Goal: Information Seeking & Learning: Learn about a topic

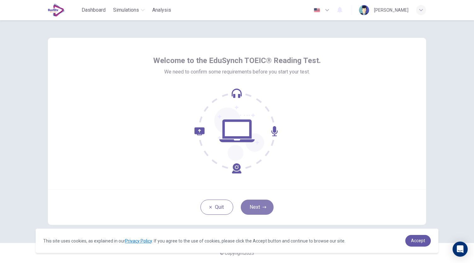
click at [258, 210] on button "Next" at bounding box center [257, 207] width 33 height 15
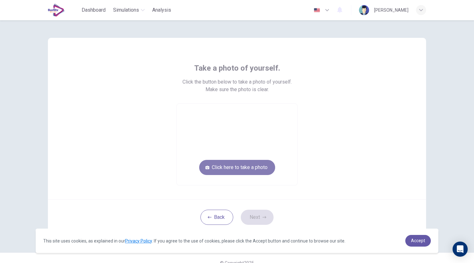
click at [217, 168] on button "Click here to take a photo" at bounding box center [237, 167] width 76 height 15
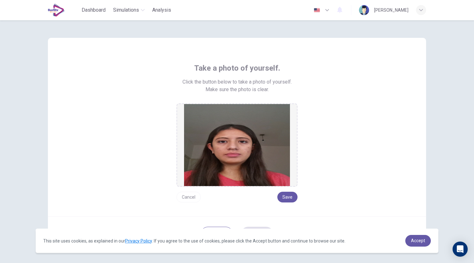
click at [192, 197] on button "Cancel" at bounding box center [189, 197] width 24 height 11
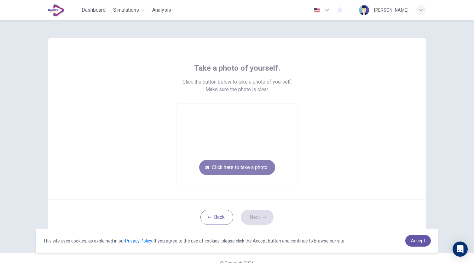
click at [252, 171] on button "Click here to take a photo" at bounding box center [237, 167] width 76 height 15
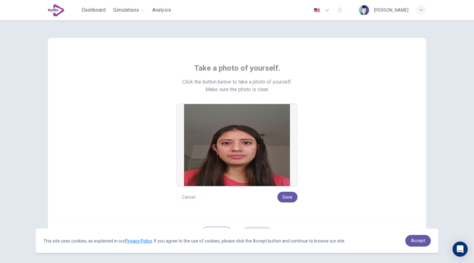
click at [187, 198] on button "Cancel" at bounding box center [189, 197] width 24 height 11
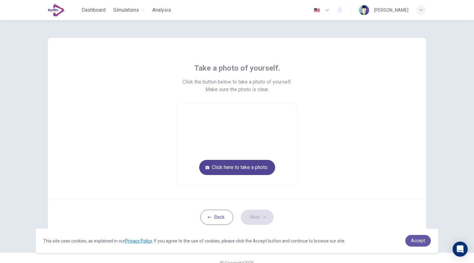
click at [233, 171] on button "Click here to take a photo" at bounding box center [237, 167] width 76 height 15
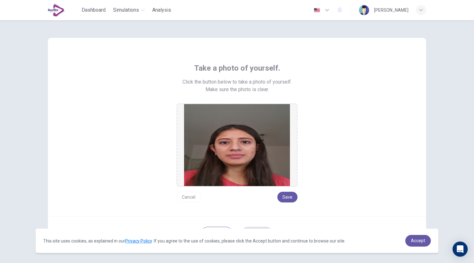
click at [191, 197] on button "Cancel" at bounding box center [189, 197] width 24 height 11
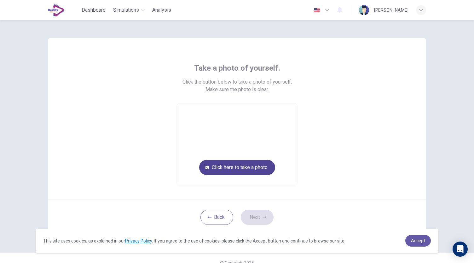
click at [250, 167] on button "Click here to take a photo" at bounding box center [237, 167] width 76 height 15
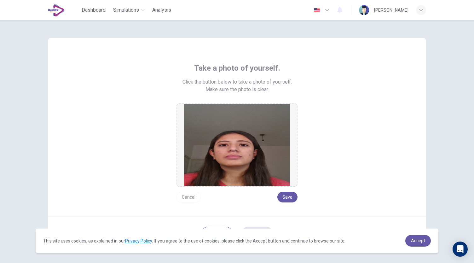
click at [191, 196] on button "Cancel" at bounding box center [189, 197] width 24 height 11
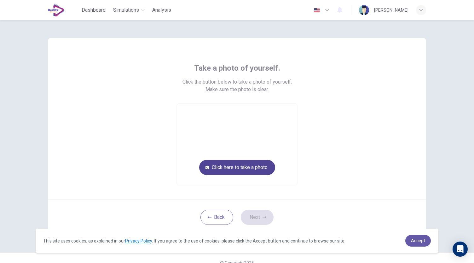
click at [245, 173] on button "Click here to take a photo" at bounding box center [237, 167] width 76 height 15
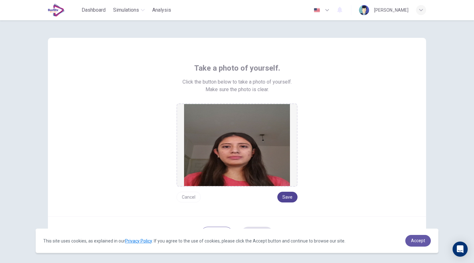
click at [286, 196] on button "Save" at bounding box center [288, 197] width 20 height 11
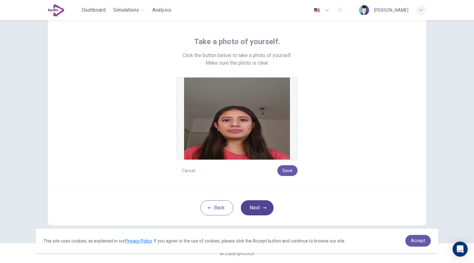
click at [255, 208] on button "Next" at bounding box center [257, 207] width 33 height 15
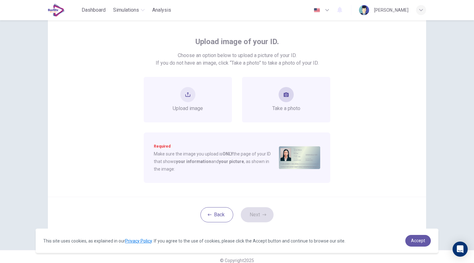
click at [291, 105] on span "Take a photo" at bounding box center [287, 109] width 28 height 8
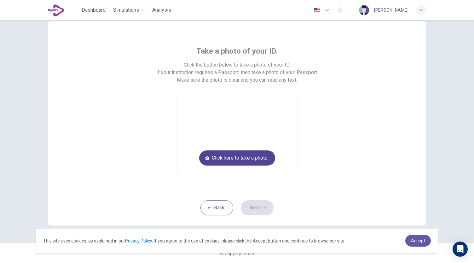
click at [252, 154] on button "Click here to take a photo" at bounding box center [237, 157] width 76 height 15
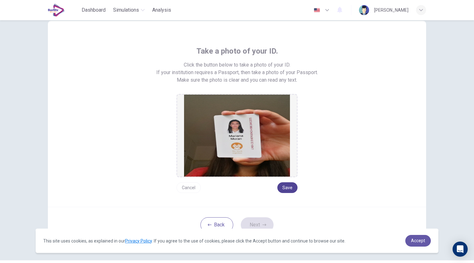
click at [288, 189] on button "Save" at bounding box center [288, 187] width 20 height 11
click at [254, 226] on button "Next" at bounding box center [257, 224] width 33 height 15
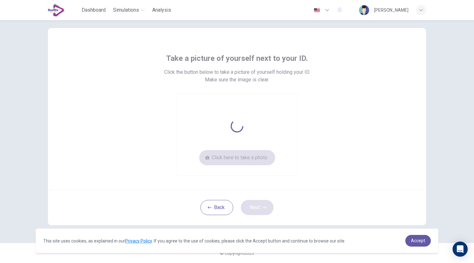
scroll to position [9, 0]
click at [245, 161] on button "Click here to take a photo" at bounding box center [237, 157] width 76 height 15
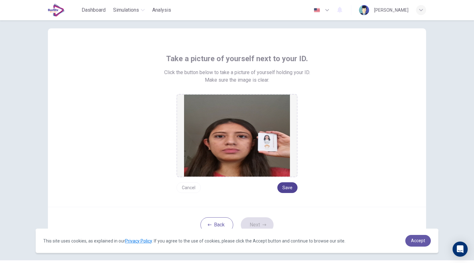
click at [286, 186] on button "Save" at bounding box center [288, 187] width 20 height 11
click at [254, 224] on button "Next" at bounding box center [257, 224] width 33 height 15
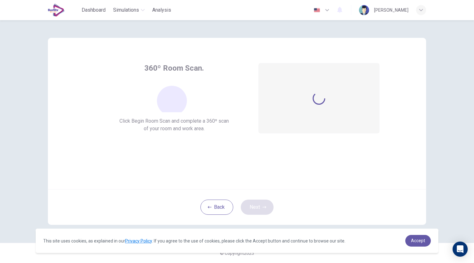
scroll to position [0, 0]
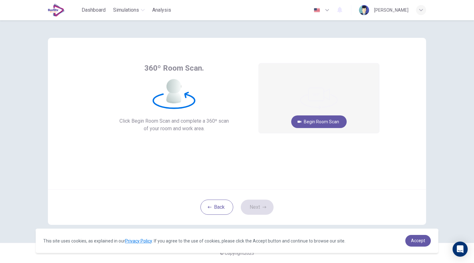
click at [322, 133] on div "Begin Room Scan Cancel" at bounding box center [319, 108] width 121 height 90
click at [315, 123] on button "Begin Room Scan" at bounding box center [319, 121] width 56 height 13
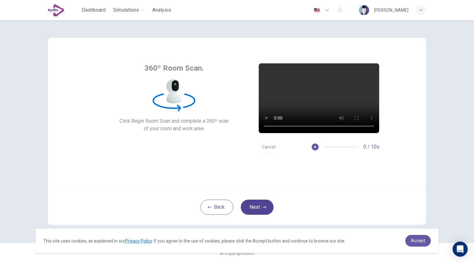
click at [266, 203] on button "Next" at bounding box center [257, 207] width 33 height 15
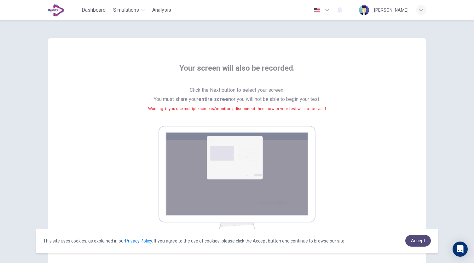
click at [418, 242] on span "Accept" at bounding box center [418, 240] width 14 height 5
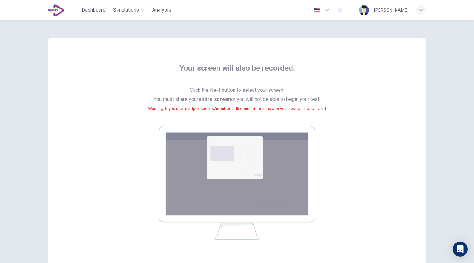
scroll to position [64, 0]
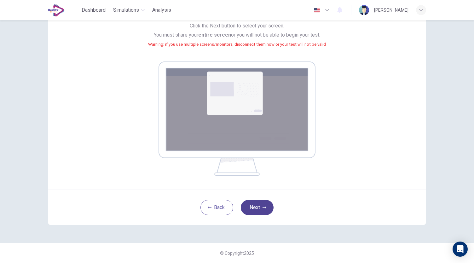
click at [258, 204] on button "Next" at bounding box center [257, 207] width 33 height 15
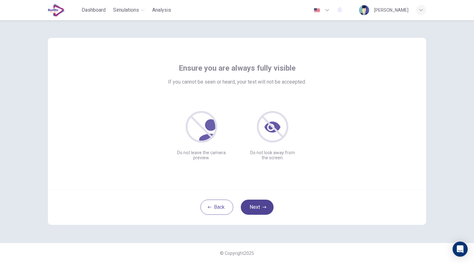
click at [259, 203] on button "Next" at bounding box center [257, 207] width 33 height 15
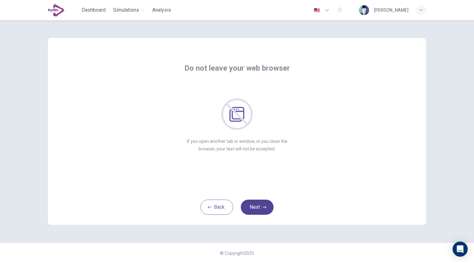
click at [259, 203] on button "Next" at bounding box center [257, 207] width 33 height 15
click at [262, 208] on button "Next" at bounding box center [257, 207] width 33 height 15
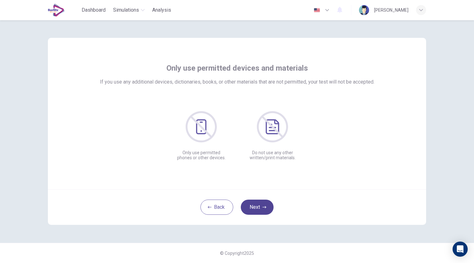
click at [262, 208] on button "Next" at bounding box center [257, 207] width 33 height 15
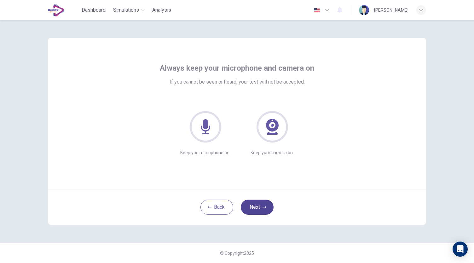
click at [262, 208] on button "Next" at bounding box center [257, 207] width 33 height 15
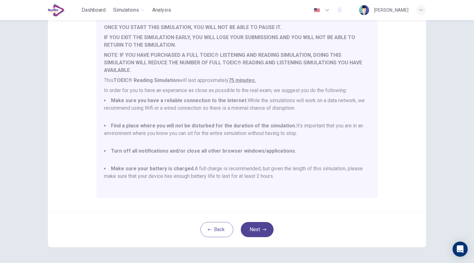
scroll to position [88, 0]
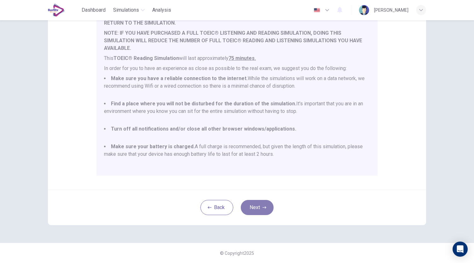
click at [263, 208] on icon "button" at bounding box center [265, 208] width 4 height 4
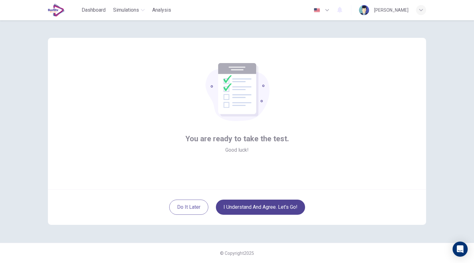
click at [262, 208] on button "I understand and agree. Let’s go!" at bounding box center [260, 207] width 89 height 15
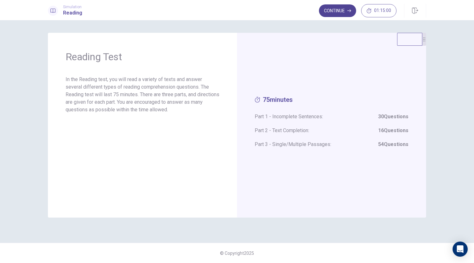
click at [332, 9] on button "Continue" at bounding box center [337, 10] width 37 height 13
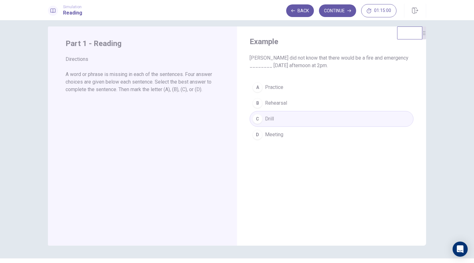
scroll to position [6, 0]
click at [338, 10] on button "Continue" at bounding box center [337, 10] width 37 height 13
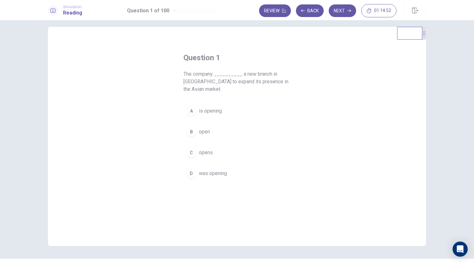
click at [234, 130] on button "B open" at bounding box center [237, 132] width 107 height 16
click at [237, 107] on button "A is opening" at bounding box center [237, 111] width 107 height 16
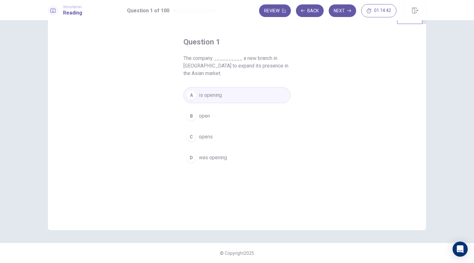
scroll to position [0, 0]
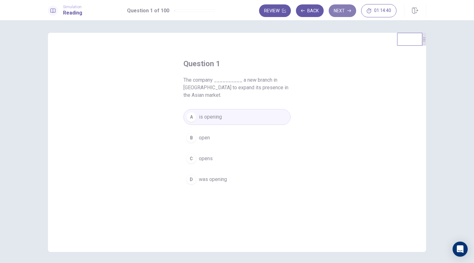
click at [341, 12] on button "Next" at bounding box center [342, 10] width 27 height 13
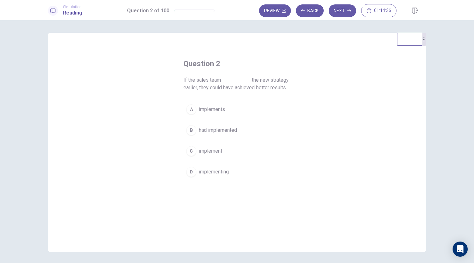
click at [246, 110] on button "A implements" at bounding box center [237, 110] width 107 height 16
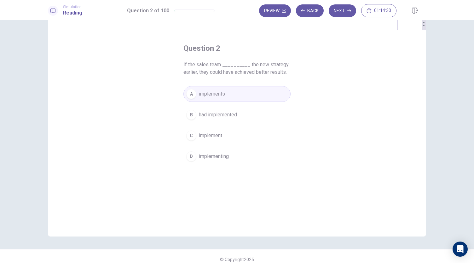
scroll to position [16, 0]
click at [343, 13] on button "Next" at bounding box center [342, 10] width 27 height 13
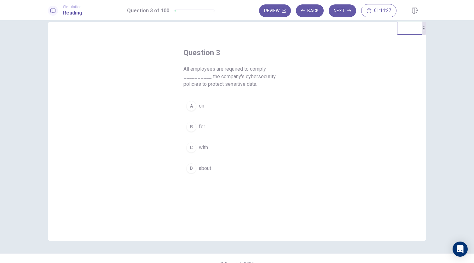
scroll to position [10, 0]
click at [240, 104] on button "A on" at bounding box center [237, 107] width 107 height 16
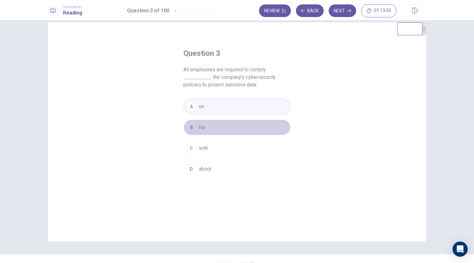
click at [260, 121] on button "B for" at bounding box center [237, 128] width 107 height 16
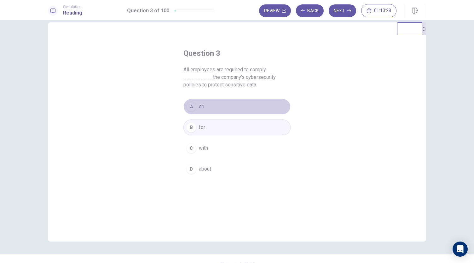
click at [264, 106] on button "A on" at bounding box center [237, 107] width 107 height 16
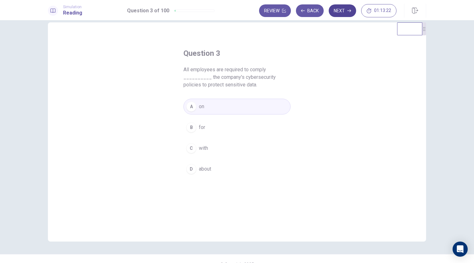
click at [344, 8] on button "Next" at bounding box center [342, 10] width 27 height 13
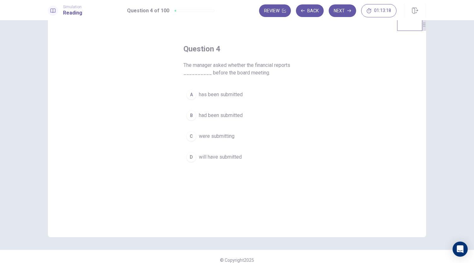
scroll to position [15, 0]
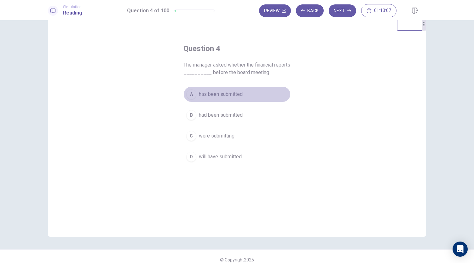
click at [226, 95] on span "has been submitted" at bounding box center [221, 95] width 44 height 8
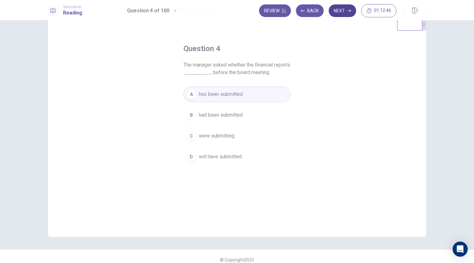
click at [343, 12] on button "Next" at bounding box center [342, 10] width 27 height 13
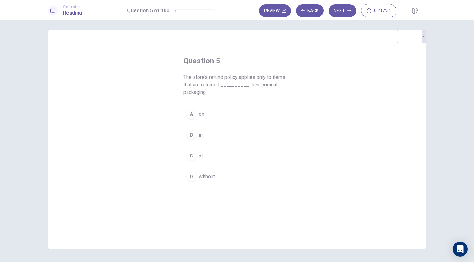
scroll to position [3, 0]
click at [230, 126] on div "A on B in C at D without" at bounding box center [237, 145] width 107 height 78
click at [224, 115] on button "A on" at bounding box center [237, 114] width 107 height 16
click at [346, 7] on button "Next" at bounding box center [342, 10] width 27 height 13
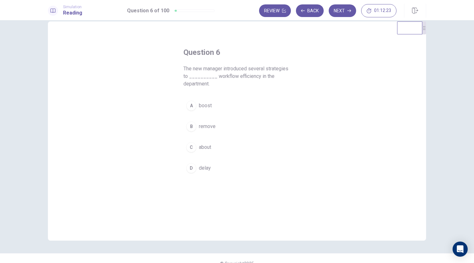
scroll to position [12, 0]
click at [208, 104] on span "boost" at bounding box center [205, 105] width 13 height 8
click at [344, 10] on button "Next" at bounding box center [342, 10] width 27 height 13
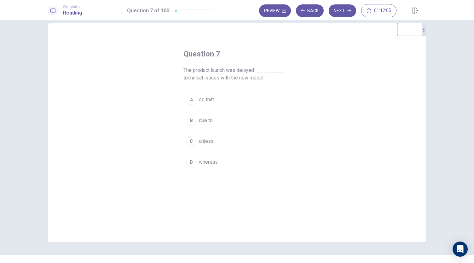
scroll to position [9, 0]
click at [213, 121] on button "B due to" at bounding box center [237, 121] width 107 height 16
click at [345, 14] on button "Next" at bounding box center [342, 10] width 27 height 13
click at [231, 110] on button "A instead of" at bounding box center [237, 108] width 107 height 16
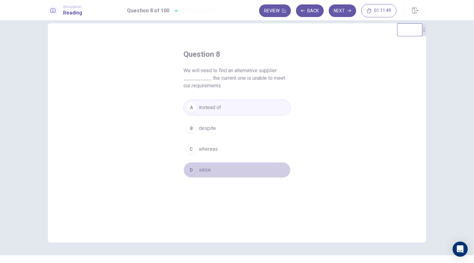
click at [212, 171] on button "D since" at bounding box center [237, 170] width 107 height 16
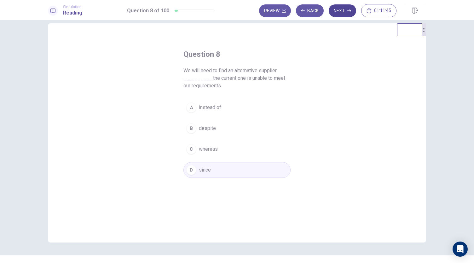
click at [343, 8] on button "Next" at bounding box center [342, 10] width 27 height 13
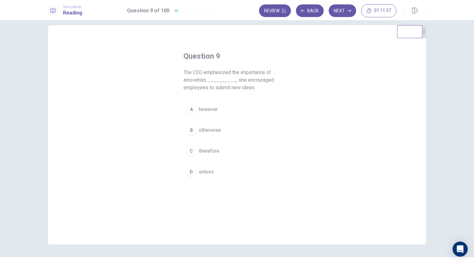
scroll to position [9, 0]
click at [239, 108] on button "A however" at bounding box center [237, 108] width 107 height 16
click at [343, 11] on button "Next" at bounding box center [342, 10] width 27 height 13
click at [226, 125] on button "B whom" at bounding box center [237, 122] width 107 height 16
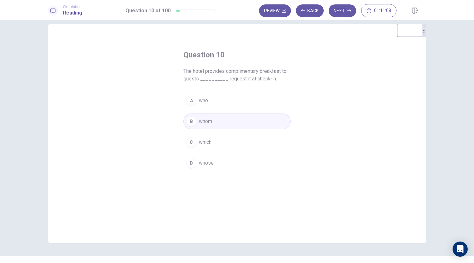
click at [221, 161] on button "D whose" at bounding box center [237, 163] width 107 height 16
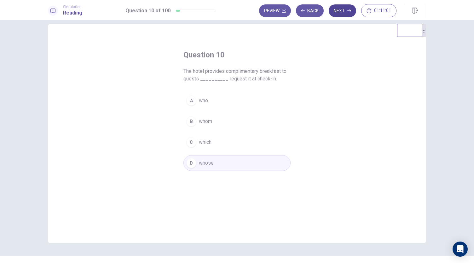
click at [343, 12] on button "Next" at bounding box center [342, 10] width 27 height 13
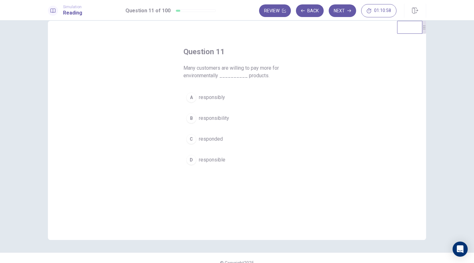
scroll to position [12, 0]
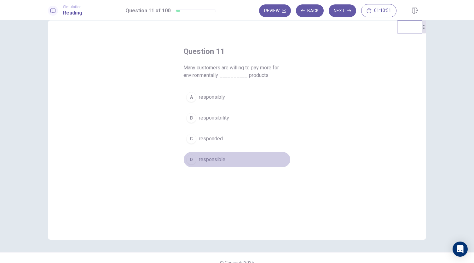
click at [213, 159] on span "responsible" at bounding box center [212, 160] width 26 height 8
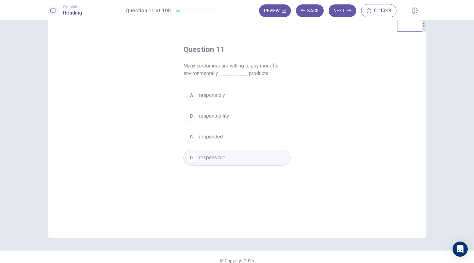
scroll to position [15, 0]
click at [348, 9] on icon "button" at bounding box center [350, 11] width 4 height 4
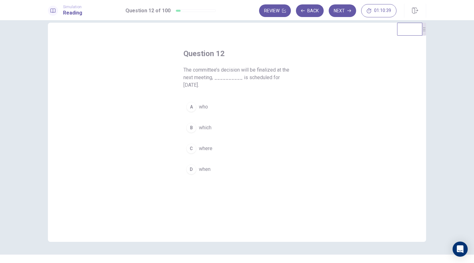
scroll to position [10, 0]
click at [218, 120] on button "B which" at bounding box center [237, 128] width 107 height 16
click at [344, 11] on button "Next" at bounding box center [342, 10] width 27 height 13
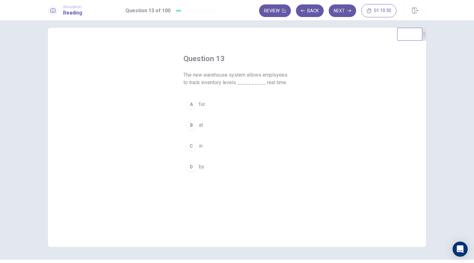
scroll to position [5, 0]
click at [225, 149] on button "C in" at bounding box center [237, 146] width 107 height 16
click at [341, 8] on button "Next" at bounding box center [342, 10] width 27 height 13
click at [225, 149] on span "collaborative" at bounding box center [213, 148] width 28 height 8
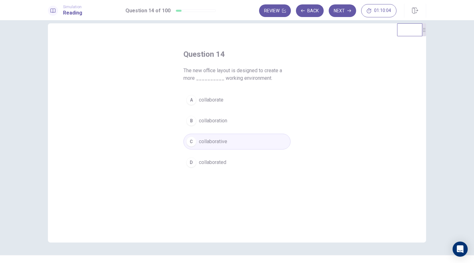
scroll to position [11, 0]
click at [345, 12] on button "Next" at bounding box center [342, 10] width 27 height 13
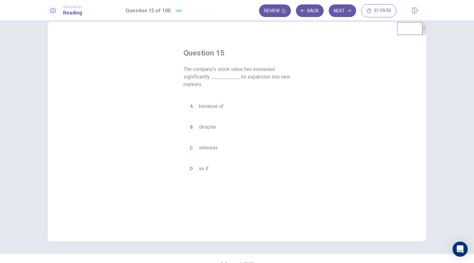
click at [261, 108] on button "A because of" at bounding box center [237, 106] width 107 height 16
click at [346, 12] on button "Next" at bounding box center [342, 10] width 27 height 13
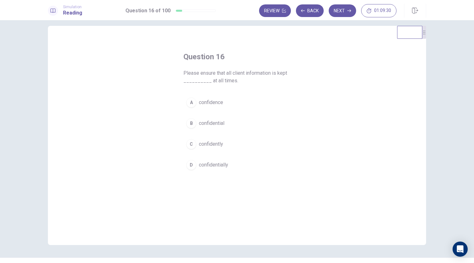
scroll to position [7, 0]
click at [221, 122] on span "confidential" at bounding box center [212, 124] width 26 height 8
click at [339, 13] on button "Next" at bounding box center [342, 10] width 27 height 13
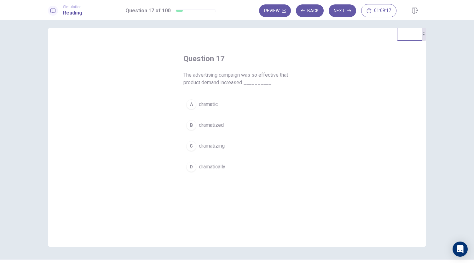
scroll to position [5, 0]
click at [224, 166] on span "dramatically" at bounding box center [212, 167] width 26 height 8
click at [344, 9] on button "Next" at bounding box center [342, 10] width 27 height 13
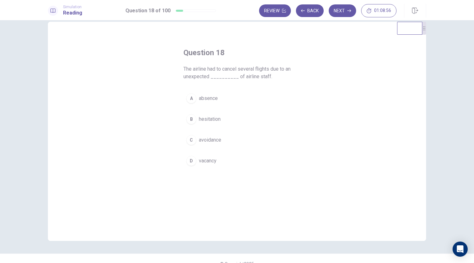
scroll to position [12, 0]
click at [213, 98] on span "absence" at bounding box center [208, 98] width 19 height 8
click at [338, 12] on button "Next" at bounding box center [342, 10] width 27 height 13
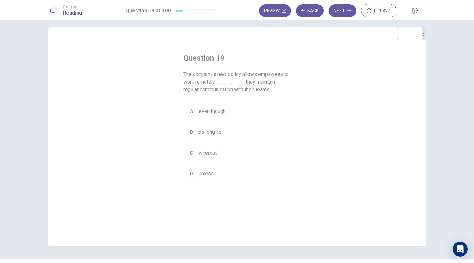
scroll to position [0, 0]
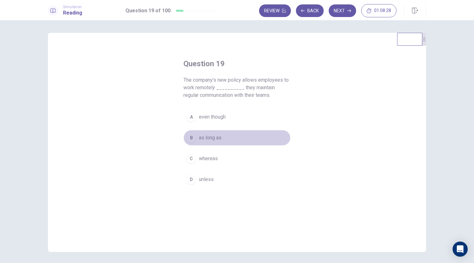
click at [235, 138] on button "B as long as" at bounding box center [237, 138] width 107 height 16
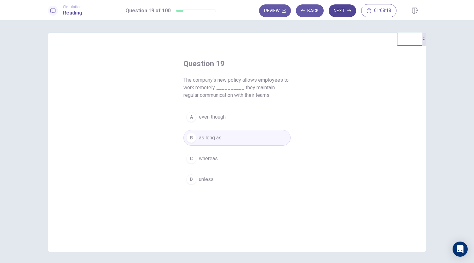
click at [342, 12] on button "Next" at bounding box center [342, 10] width 27 height 13
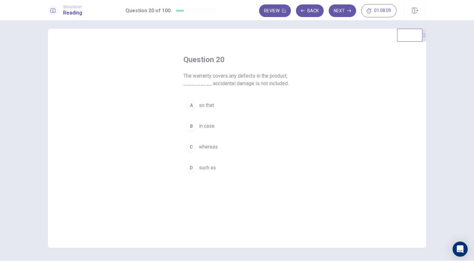
scroll to position [4, 0]
click at [207, 146] on span "whereas" at bounding box center [208, 147] width 19 height 8
click at [250, 104] on button "A so that" at bounding box center [237, 105] width 107 height 16
click at [232, 143] on button "C whereas" at bounding box center [237, 147] width 107 height 16
click at [236, 106] on button "A so that" at bounding box center [237, 105] width 107 height 16
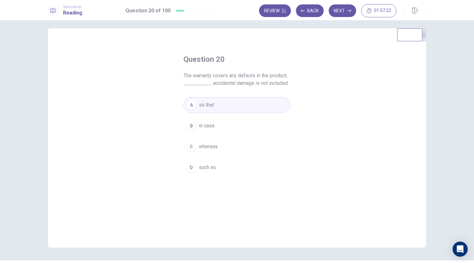
click at [254, 146] on button "C whereas" at bounding box center [237, 147] width 107 height 16
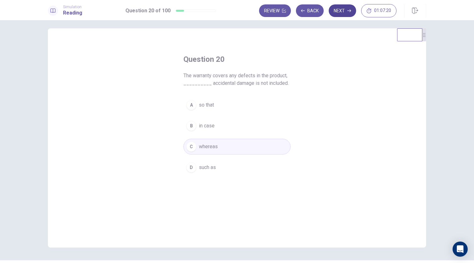
click at [339, 12] on button "Next" at bounding box center [342, 10] width 27 height 13
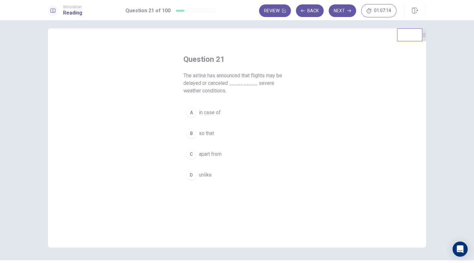
click at [234, 109] on button "A in case of" at bounding box center [237, 113] width 107 height 16
click at [341, 14] on button "Next" at bounding box center [342, 10] width 27 height 13
click at [241, 135] on button "B change" at bounding box center [237, 134] width 107 height 16
click at [243, 115] on button "A will change" at bounding box center [237, 113] width 107 height 16
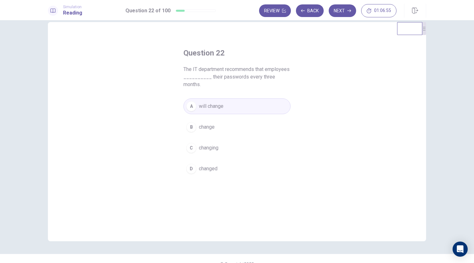
scroll to position [11, 0]
click at [339, 10] on button "Next" at bounding box center [342, 10] width 27 height 13
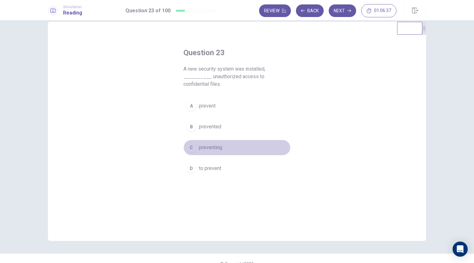
click at [221, 144] on span "preventing" at bounding box center [210, 148] width 23 height 8
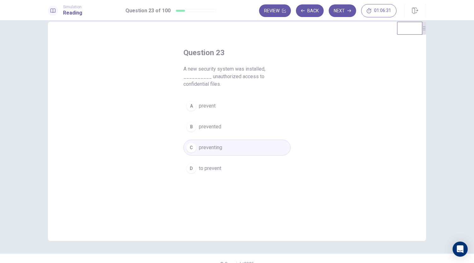
click at [238, 161] on button "D to prevent" at bounding box center [237, 169] width 107 height 16
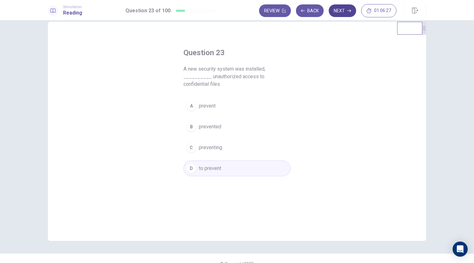
click at [343, 9] on button "Next" at bounding box center [342, 10] width 27 height 13
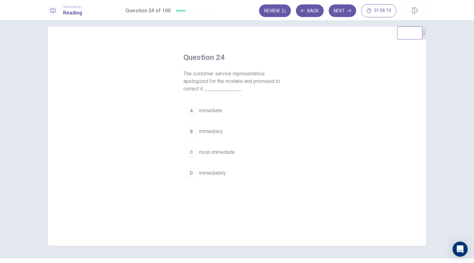
scroll to position [6, 0]
click at [213, 173] on span "immediately" at bounding box center [212, 174] width 27 height 8
click at [344, 13] on button "Next" at bounding box center [342, 10] width 27 height 13
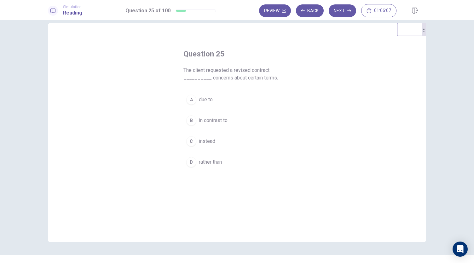
scroll to position [12, 0]
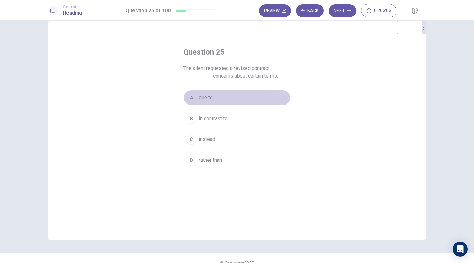
click at [221, 99] on button "A due to" at bounding box center [237, 98] width 107 height 16
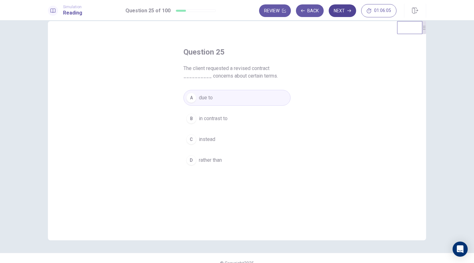
click at [335, 13] on button "Next" at bounding box center [342, 10] width 27 height 13
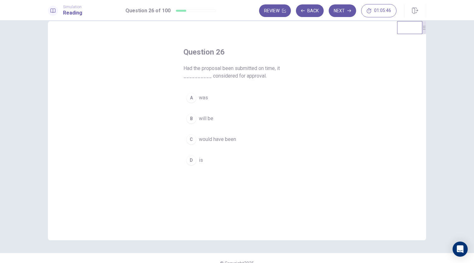
click at [213, 97] on button "A was" at bounding box center [237, 98] width 107 height 16
click at [346, 9] on button "Next" at bounding box center [342, 10] width 27 height 13
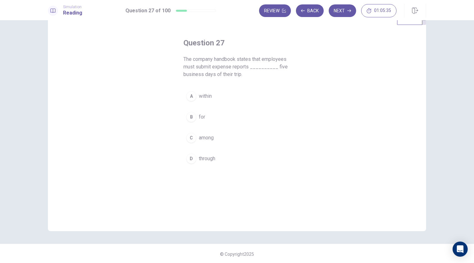
scroll to position [21, 0]
click at [240, 90] on button "A within" at bounding box center [237, 96] width 107 height 16
click at [346, 11] on button "Next" at bounding box center [342, 10] width 27 height 13
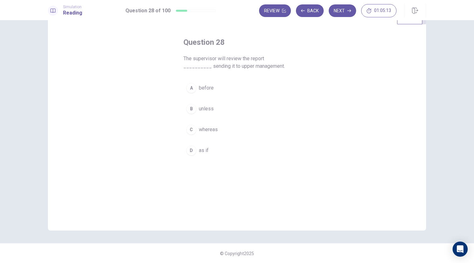
click at [232, 93] on button "A before" at bounding box center [237, 88] width 107 height 16
click at [348, 10] on icon "button" at bounding box center [350, 11] width 4 height 4
click at [238, 126] on button "C ethics" at bounding box center [237, 130] width 107 height 16
click at [341, 5] on button "Next" at bounding box center [342, 10] width 27 height 13
click at [236, 135] on button "C by" at bounding box center [237, 137] width 107 height 16
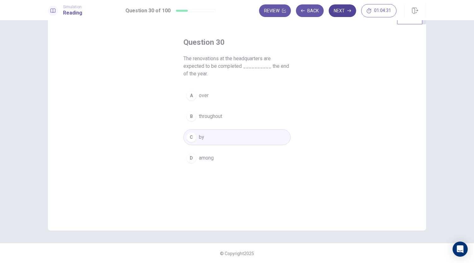
click at [344, 11] on button "Next" at bounding box center [342, 10] width 27 height 13
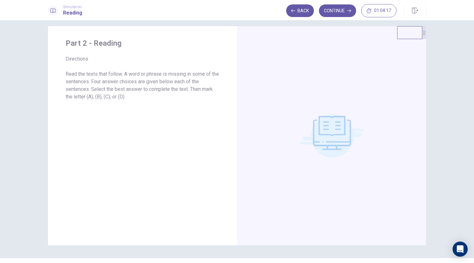
scroll to position [22, 0]
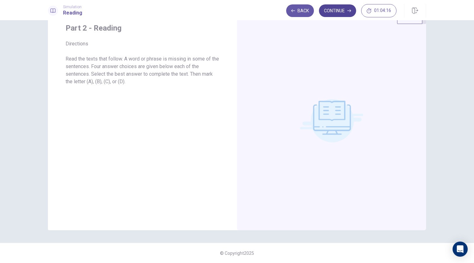
click at [346, 8] on button "Continue" at bounding box center [337, 10] width 37 height 13
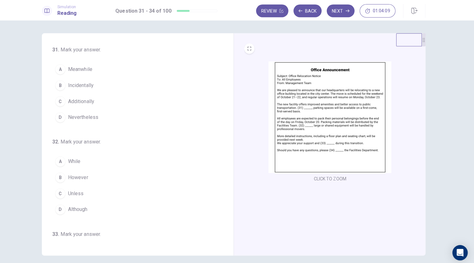
scroll to position [0, 0]
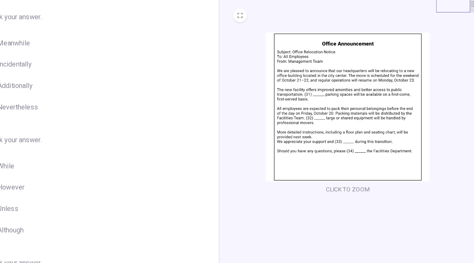
click at [324, 167] on img at bounding box center [332, 116] width 121 height 110
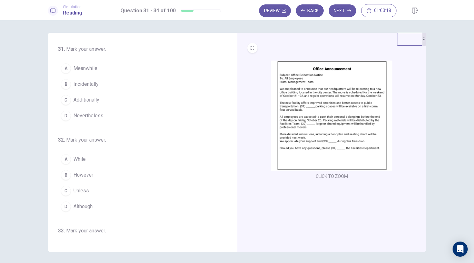
click at [100, 99] on button "C Additionally" at bounding box center [138, 100] width 161 height 16
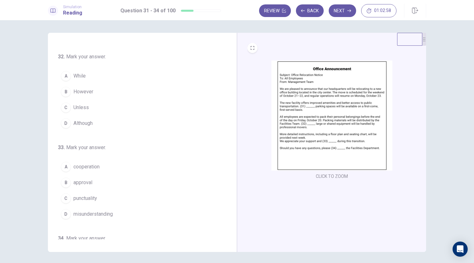
scroll to position [83, 0]
click at [180, 120] on button "D Although" at bounding box center [138, 124] width 161 height 16
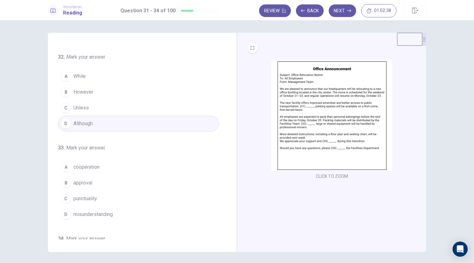
click at [163, 74] on button "A While" at bounding box center [138, 76] width 161 height 16
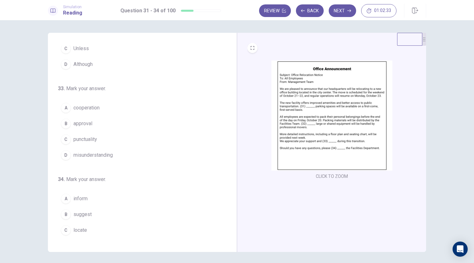
scroll to position [143, 0]
click at [188, 105] on button "A cooperation" at bounding box center [138, 107] width 161 height 16
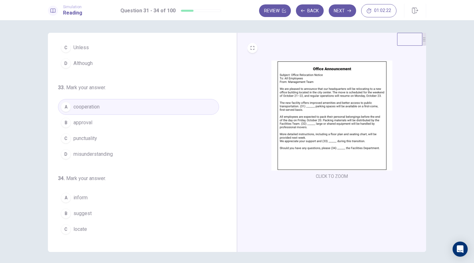
scroll to position [153, 0]
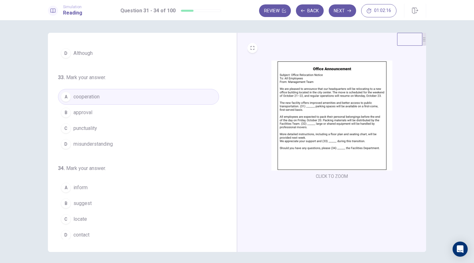
click at [132, 235] on button "D contact" at bounding box center [138, 235] width 161 height 16
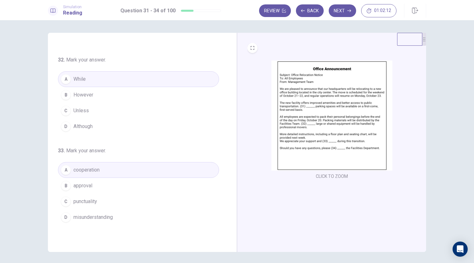
scroll to position [84, 0]
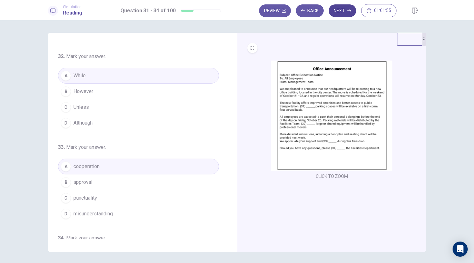
click at [340, 9] on button "Next" at bounding box center [342, 10] width 27 height 13
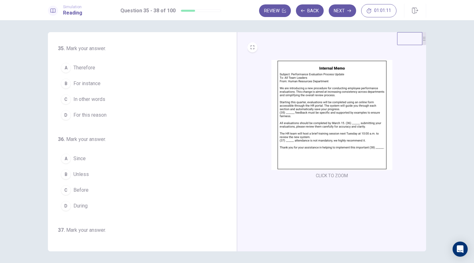
scroll to position [0, 0]
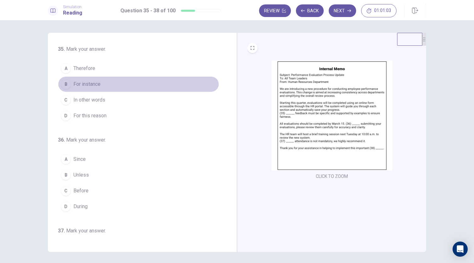
click at [148, 78] on button "B For instance" at bounding box center [138, 84] width 161 height 16
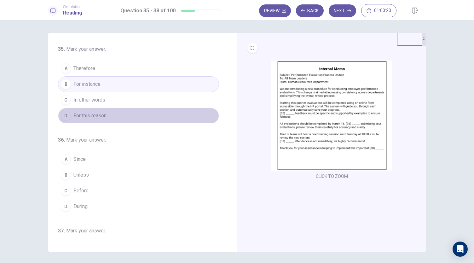
click at [158, 111] on button "D For this reason" at bounding box center [138, 116] width 161 height 16
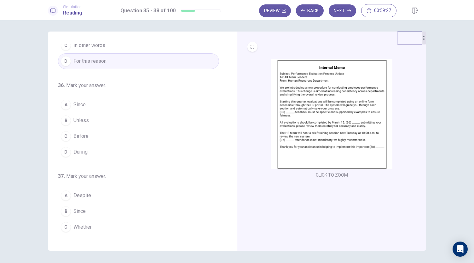
scroll to position [53, 0]
click at [170, 146] on button "D During" at bounding box center [138, 152] width 161 height 16
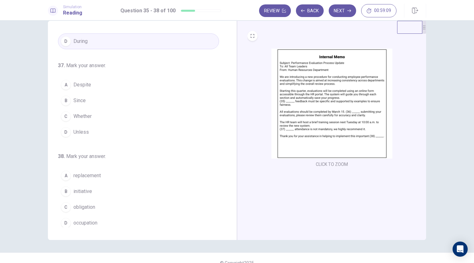
scroll to position [12, 0]
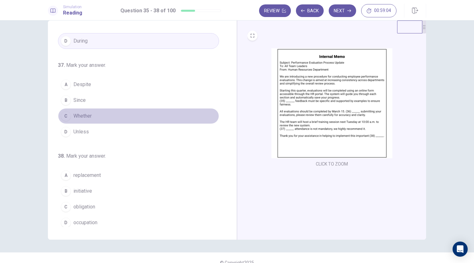
click at [152, 116] on button "C Whether" at bounding box center [138, 116] width 161 height 16
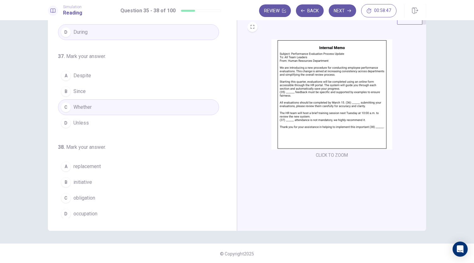
scroll to position [22, 0]
click at [128, 178] on button "B initiative" at bounding box center [138, 182] width 161 height 16
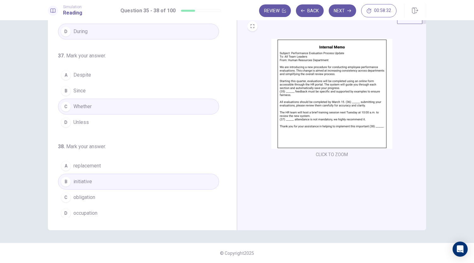
scroll to position [5, 0]
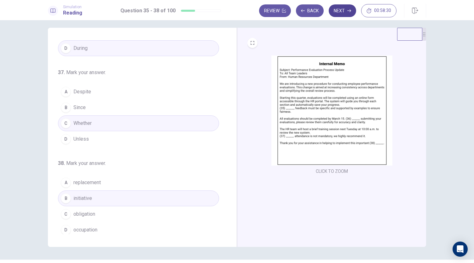
click at [339, 9] on button "Next" at bounding box center [342, 10] width 27 height 13
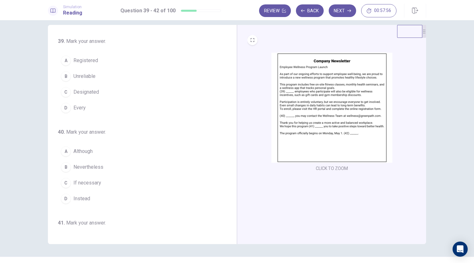
scroll to position [8, 0]
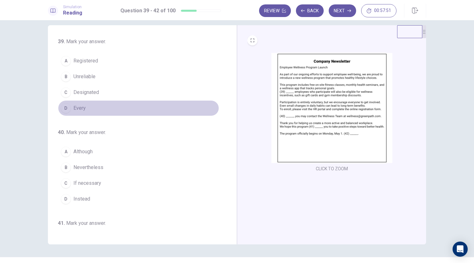
click at [185, 103] on button "D Every" at bounding box center [138, 108] width 161 height 16
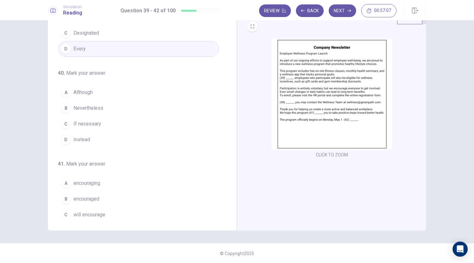
scroll to position [53, 0]
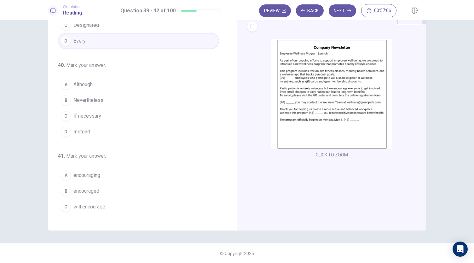
click at [177, 114] on button "C If necessary" at bounding box center [138, 116] width 161 height 16
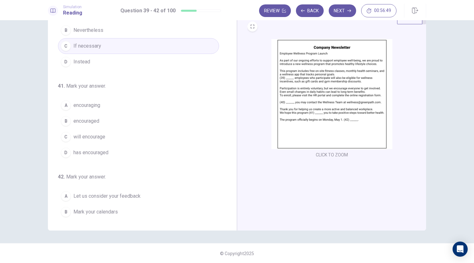
scroll to position [123, 0]
click at [155, 139] on button "C will encourage" at bounding box center [138, 138] width 161 height 16
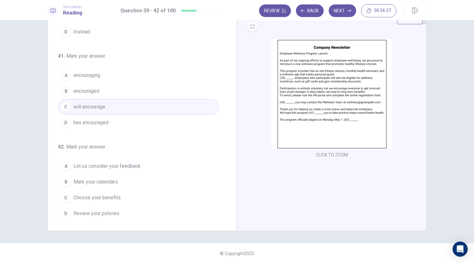
scroll to position [22, 0]
click at [123, 162] on span "Let us consider your feedback" at bounding box center [106, 166] width 67 height 8
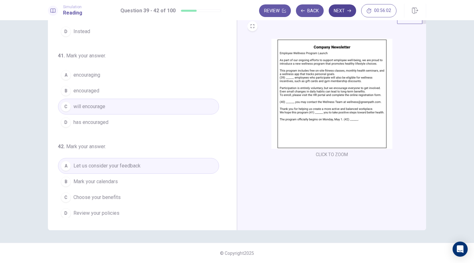
click at [337, 12] on button "Next" at bounding box center [342, 10] width 27 height 13
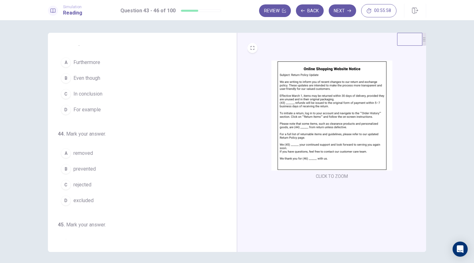
scroll to position [0, 0]
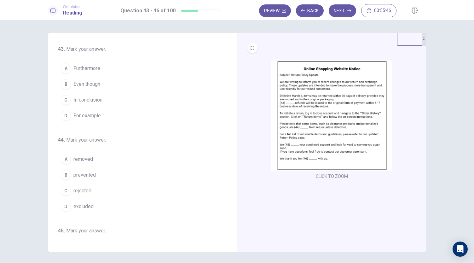
click at [297, 118] on img at bounding box center [332, 116] width 121 height 110
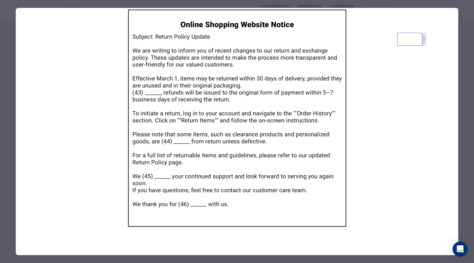
click at [258, 7] on div at bounding box center [237, 131] width 474 height 263
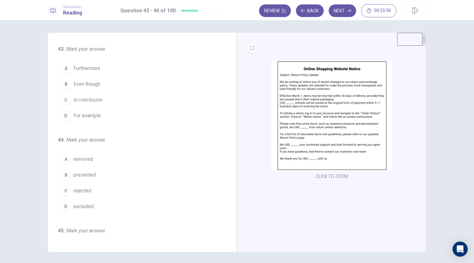
click at [91, 69] on span "Furthermore" at bounding box center [86, 69] width 27 height 8
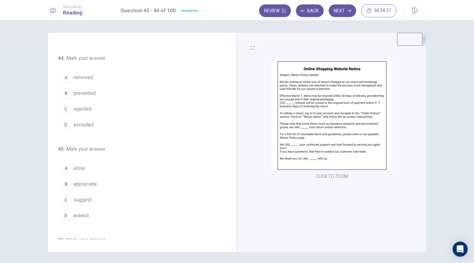
scroll to position [82, 0]
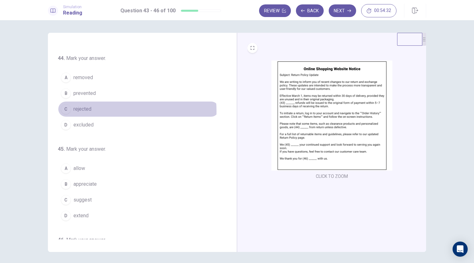
click at [91, 110] on button "C rejected" at bounding box center [138, 109] width 161 height 16
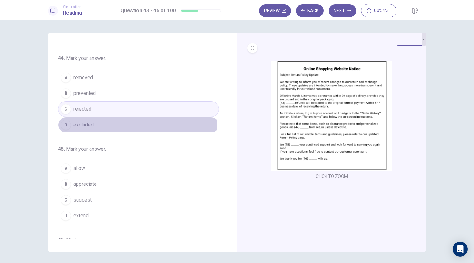
click at [91, 121] on span "excluded" at bounding box center [83, 125] width 20 height 8
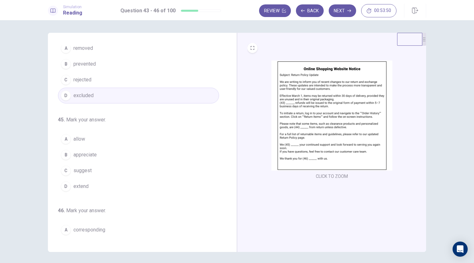
scroll to position [111, 0]
click at [145, 150] on button "B appreciate" at bounding box center [138, 155] width 161 height 16
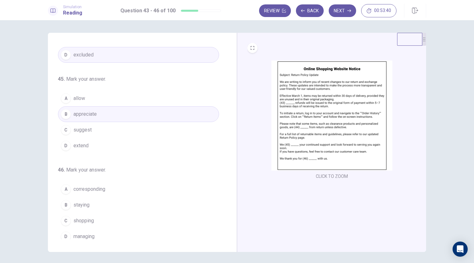
scroll to position [153, 0]
click at [104, 200] on button "B staying" at bounding box center [138, 204] width 161 height 16
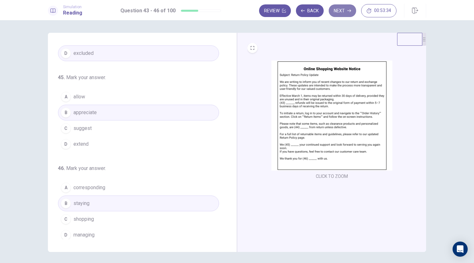
click at [343, 8] on button "Next" at bounding box center [342, 10] width 27 height 13
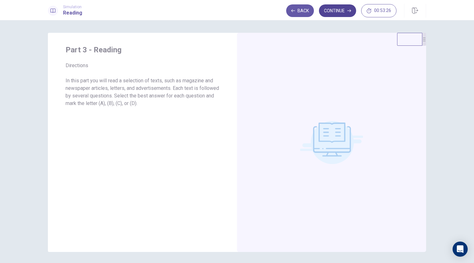
click at [343, 14] on button "Continue" at bounding box center [337, 10] width 37 height 13
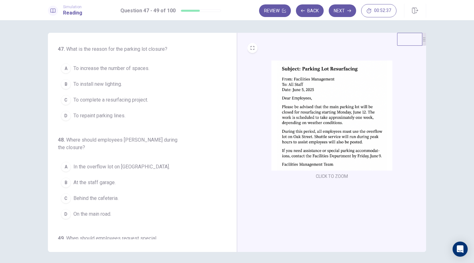
click at [172, 99] on button "C To complete a resurfacing project." at bounding box center [138, 100] width 161 height 16
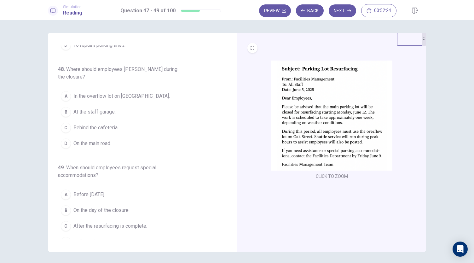
scroll to position [71, 0]
click at [142, 92] on span "In the overflow lot on [GEOGRAPHIC_DATA]." at bounding box center [121, 96] width 97 height 8
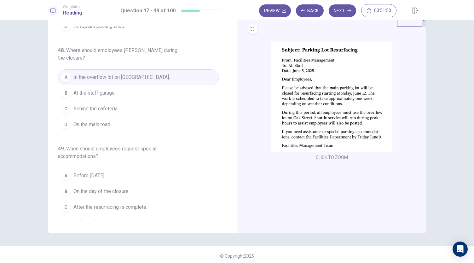
scroll to position [19, 0]
click at [142, 215] on button "D By [DATE]." at bounding box center [138, 223] width 161 height 16
click at [343, 10] on button "Next" at bounding box center [342, 10] width 27 height 13
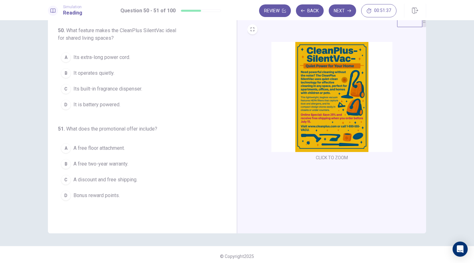
scroll to position [0, 0]
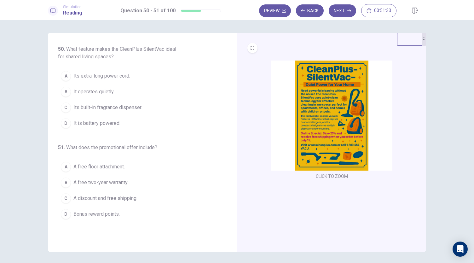
click at [318, 149] on img at bounding box center [332, 116] width 121 height 110
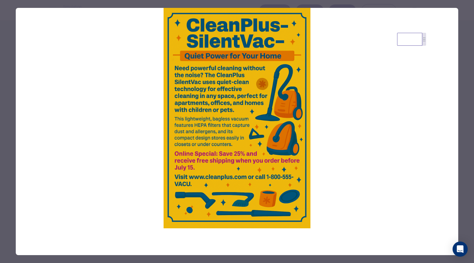
click at [318, 149] on img at bounding box center [237, 118] width 443 height 220
click at [333, 7] on div at bounding box center [237, 131] width 474 height 263
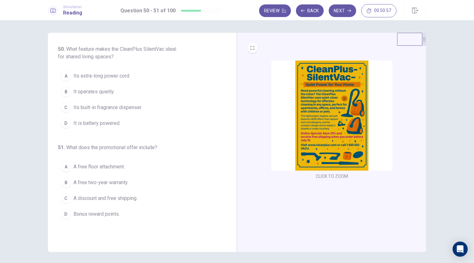
click at [121, 92] on button "B It operates quietly." at bounding box center [138, 92] width 161 height 16
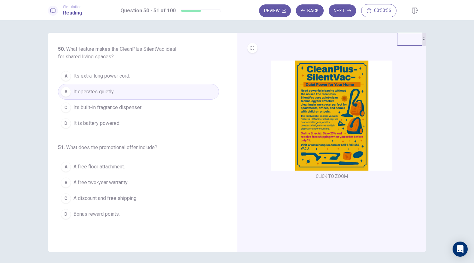
scroll to position [22, 0]
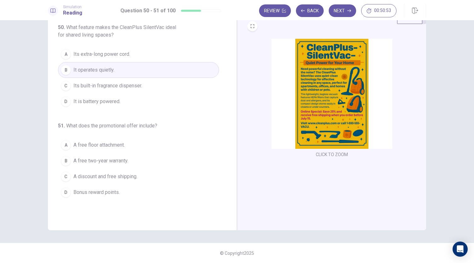
click at [309, 105] on img at bounding box center [332, 94] width 121 height 110
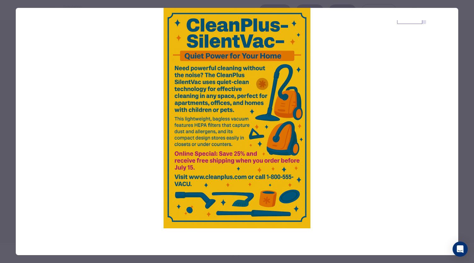
click at [151, 3] on div at bounding box center [237, 131] width 474 height 263
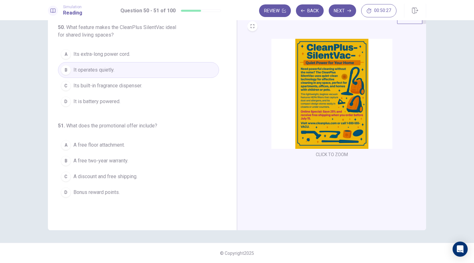
click at [129, 176] on span "A discount and free shipping." at bounding box center [105, 177] width 64 height 8
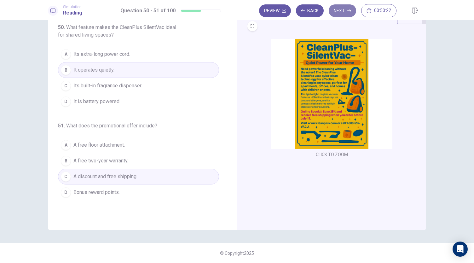
click at [339, 14] on button "Next" at bounding box center [342, 10] width 27 height 13
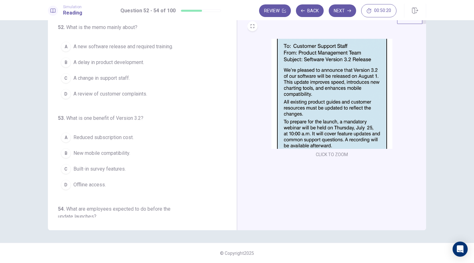
scroll to position [0, 0]
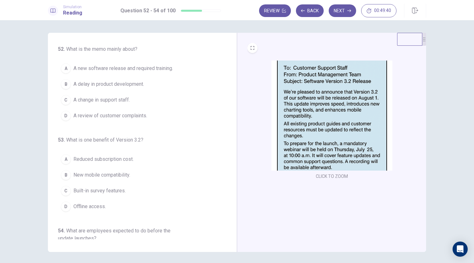
click at [326, 129] on img at bounding box center [332, 116] width 121 height 110
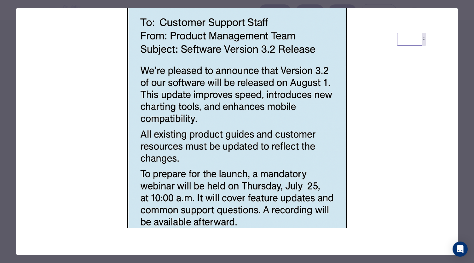
click at [225, 3] on div at bounding box center [237, 131] width 474 height 263
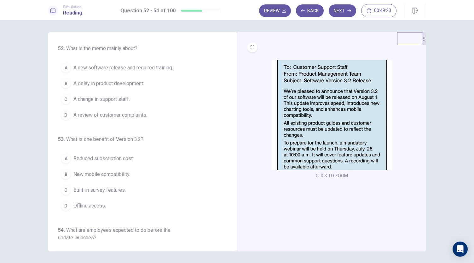
scroll to position [0, 0]
click at [158, 71] on span "A new software release and required training." at bounding box center [123, 68] width 100 height 8
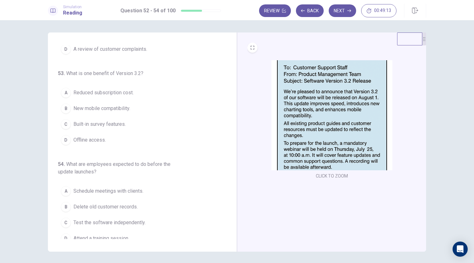
scroll to position [71, 0]
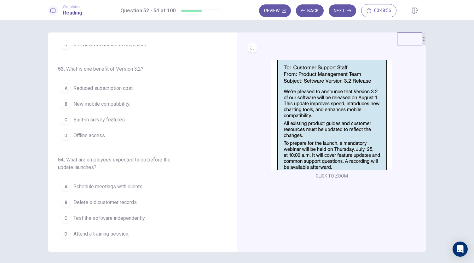
click at [135, 101] on button "B New mobile compatibility." at bounding box center [138, 104] width 161 height 16
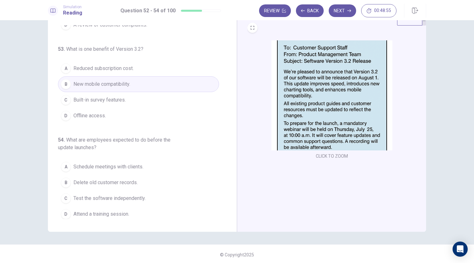
scroll to position [22, 0]
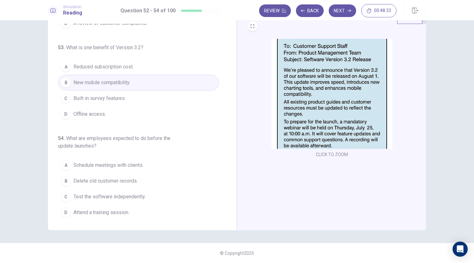
click at [138, 212] on button "D Attend a training session." at bounding box center [138, 213] width 161 height 16
click at [343, 10] on button "Next" at bounding box center [342, 10] width 27 height 13
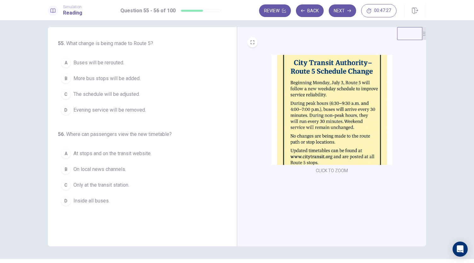
scroll to position [6, 0]
click at [132, 91] on span "The schedule will be adjusted." at bounding box center [106, 94] width 67 height 8
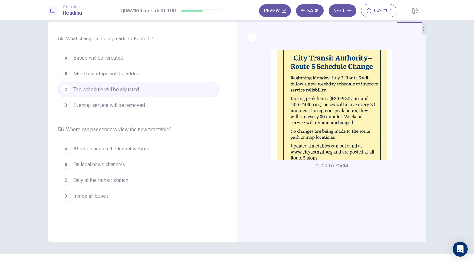
scroll to position [15, 0]
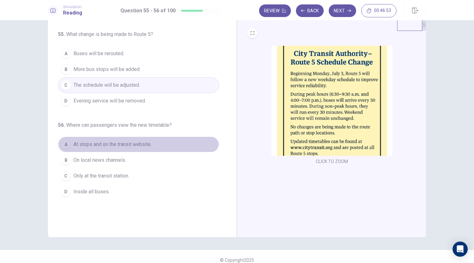
click at [146, 145] on span "At stops and on the transit website." at bounding box center [112, 145] width 78 height 8
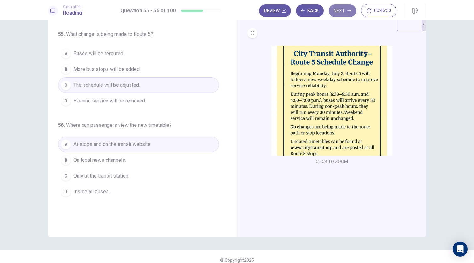
click at [336, 10] on button "Next" at bounding box center [342, 10] width 27 height 13
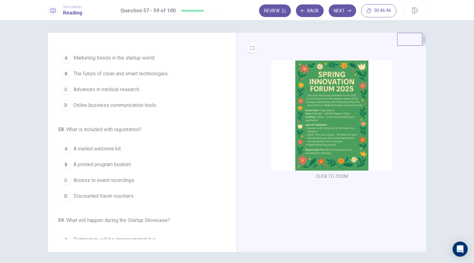
scroll to position [0, 0]
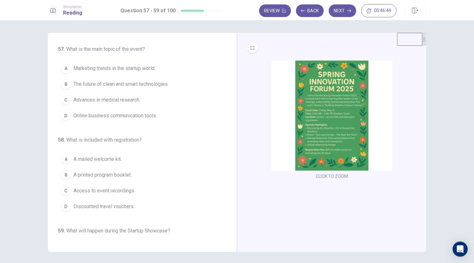
click at [311, 112] on img at bounding box center [332, 116] width 121 height 110
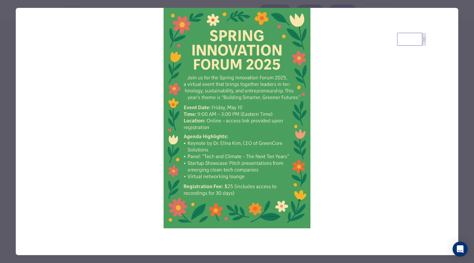
click at [328, 137] on img at bounding box center [237, 118] width 443 height 220
click at [316, 4] on div at bounding box center [237, 131] width 474 height 263
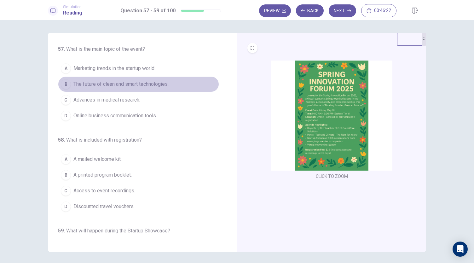
click at [161, 87] on span "The future of clean and smart technologies." at bounding box center [120, 84] width 95 height 8
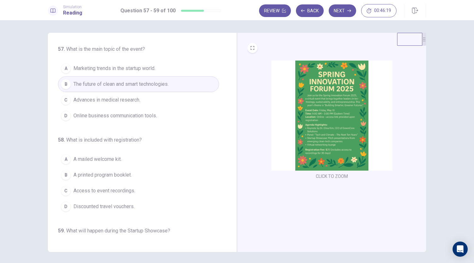
click at [296, 141] on img at bounding box center [332, 116] width 121 height 110
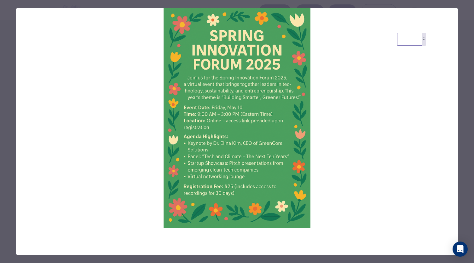
click at [279, 1] on div at bounding box center [237, 131] width 474 height 263
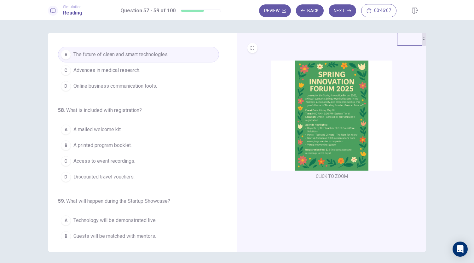
scroll to position [63, 0]
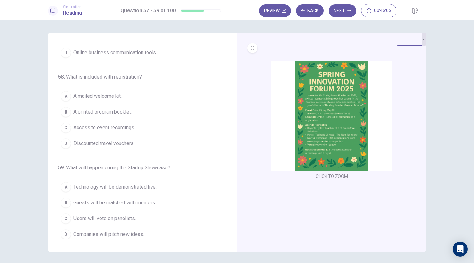
click at [297, 142] on img at bounding box center [332, 116] width 121 height 110
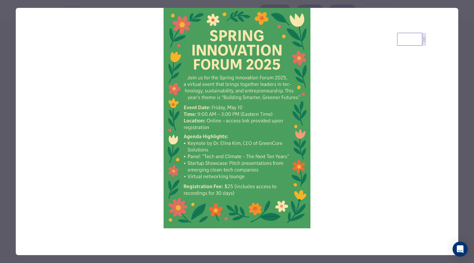
click at [199, 5] on div at bounding box center [237, 131] width 474 height 263
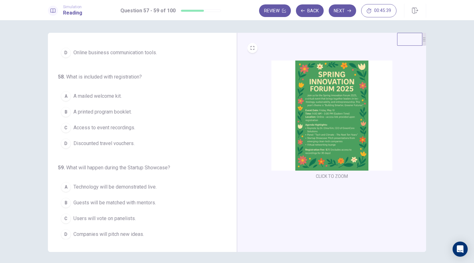
click at [124, 126] on span "Access to event recordings." at bounding box center [104, 128] width 62 height 8
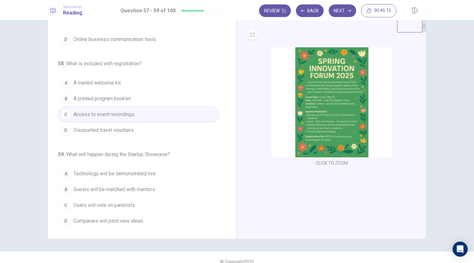
scroll to position [22, 0]
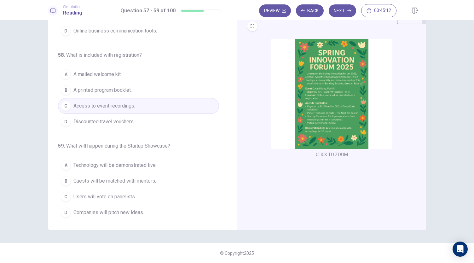
click at [308, 115] on img at bounding box center [332, 94] width 121 height 110
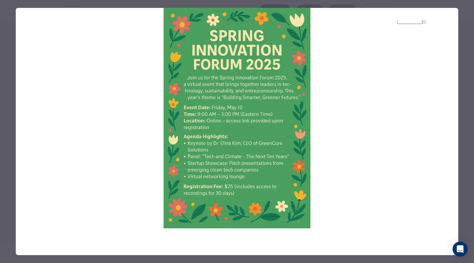
click at [308, 0] on div at bounding box center [237, 131] width 474 height 263
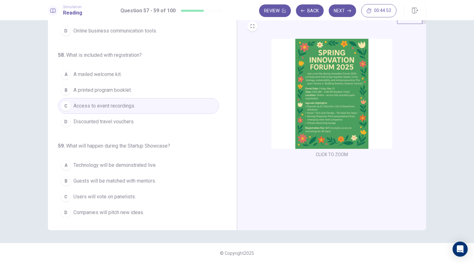
click at [175, 165] on button "A Technology will be demonstrated live." at bounding box center [138, 165] width 161 height 16
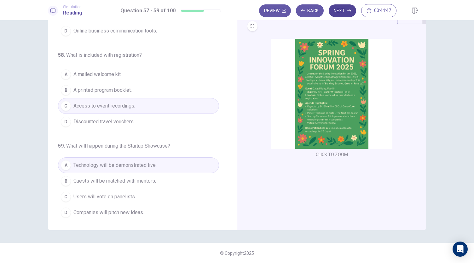
click at [346, 8] on button "Next" at bounding box center [342, 10] width 27 height 13
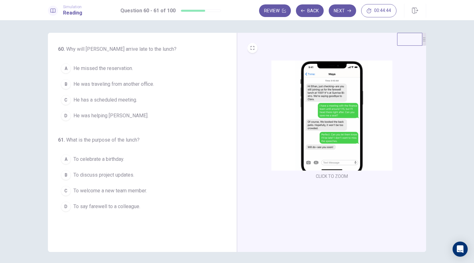
scroll to position [0, 0]
click at [305, 147] on img at bounding box center [332, 115] width 121 height 110
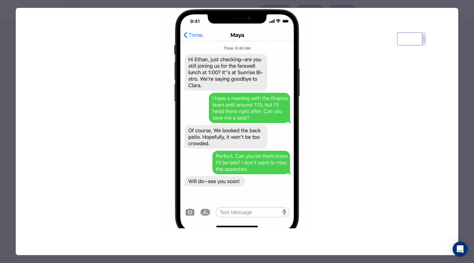
click at [238, 0] on div at bounding box center [237, 131] width 474 height 263
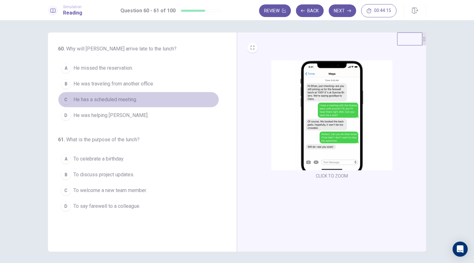
click at [133, 102] on span "He has a scheduled meeting." at bounding box center [105, 100] width 64 height 8
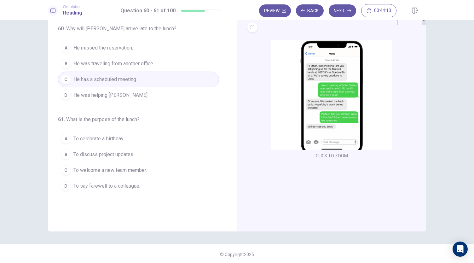
scroll to position [21, 0]
click at [129, 186] on span "To say farewell to a colleague." at bounding box center [106, 186] width 67 height 8
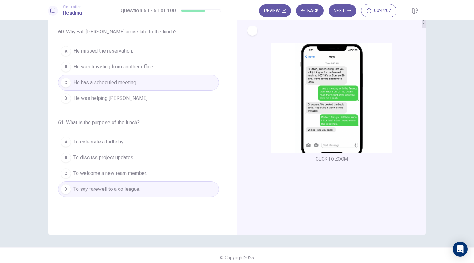
scroll to position [18, 0]
click at [346, 13] on button "Next" at bounding box center [342, 10] width 27 height 13
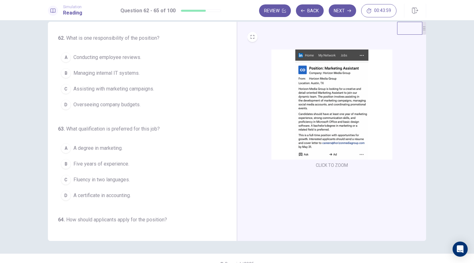
scroll to position [11, 0]
click at [306, 111] on img at bounding box center [332, 105] width 121 height 110
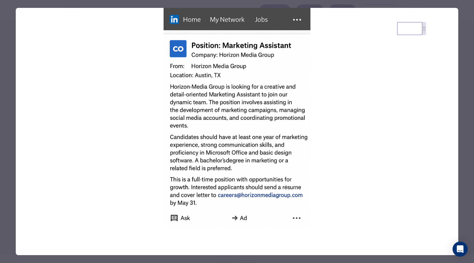
click at [297, 5] on div at bounding box center [237, 131] width 474 height 263
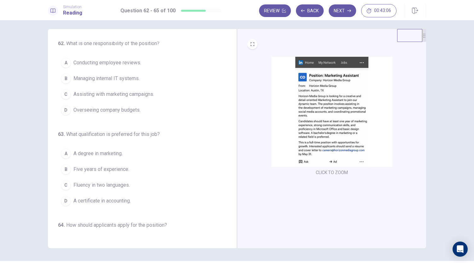
scroll to position [5, 0]
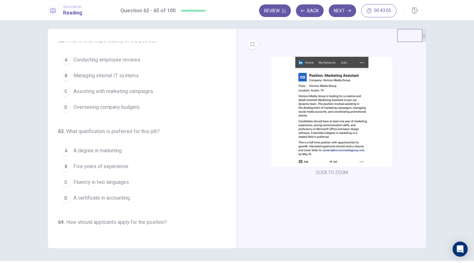
click at [140, 91] on span "Assisting with marketing campaigns." at bounding box center [113, 92] width 81 height 8
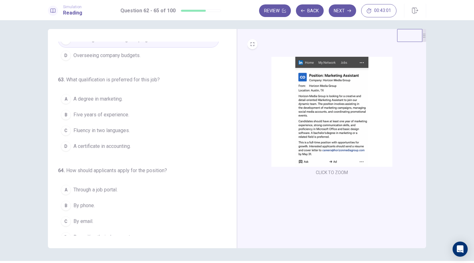
scroll to position [57, 0]
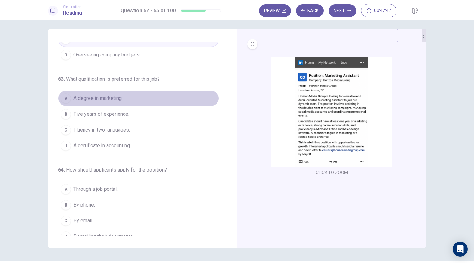
click at [149, 99] on button "A A degree in marketing." at bounding box center [138, 99] width 161 height 16
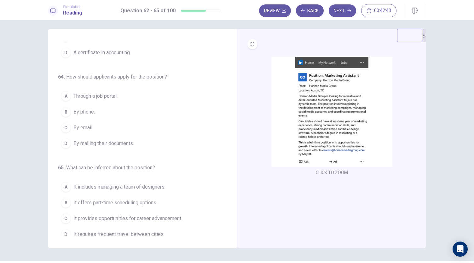
scroll to position [153, 0]
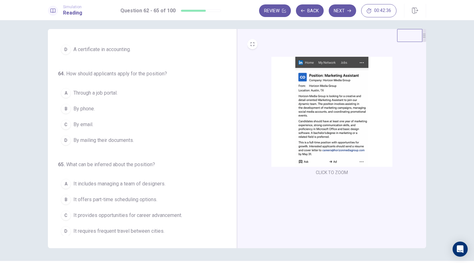
click at [178, 126] on button "C By email." at bounding box center [138, 125] width 161 height 16
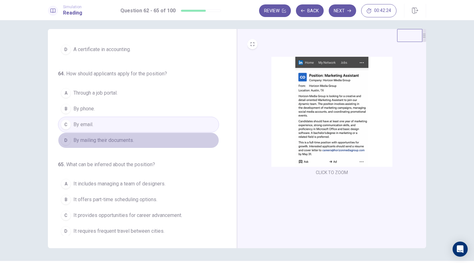
click at [199, 138] on button "D By mailing their documents." at bounding box center [138, 140] width 161 height 16
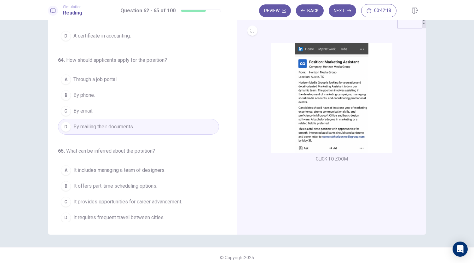
scroll to position [18, 0]
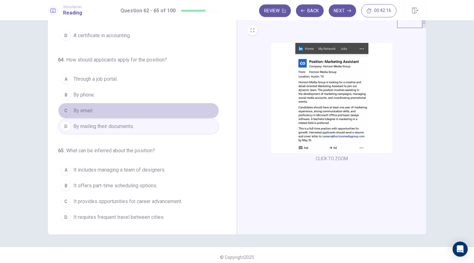
click at [184, 111] on button "C By email." at bounding box center [138, 111] width 161 height 16
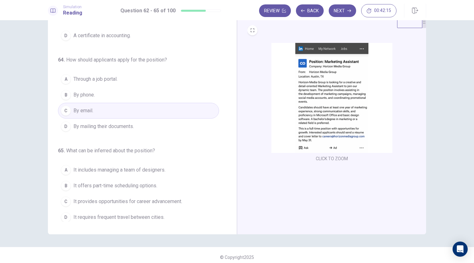
click at [183, 127] on button "D By mailing their documents." at bounding box center [138, 127] width 161 height 16
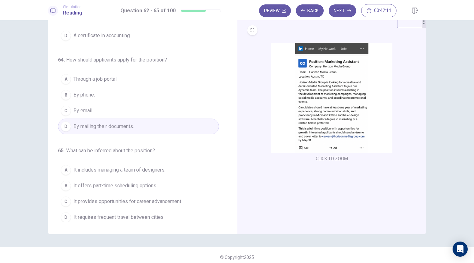
scroll to position [22, 0]
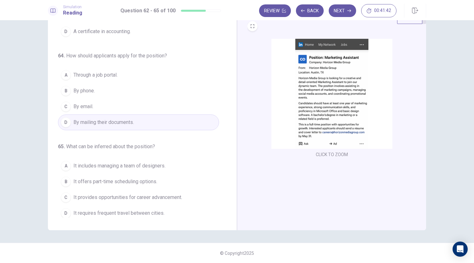
click at [175, 165] on button "A It includes managing a team of designers." at bounding box center [138, 166] width 161 height 16
click at [187, 196] on button "C It provides opportunities for career advancement." at bounding box center [138, 198] width 161 height 16
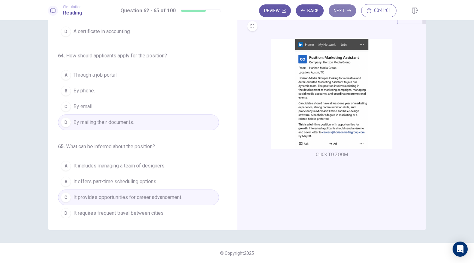
click at [339, 14] on button "Next" at bounding box center [342, 10] width 27 height 13
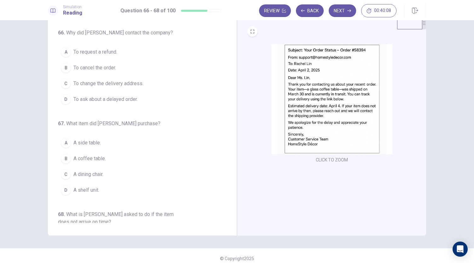
scroll to position [17, 0]
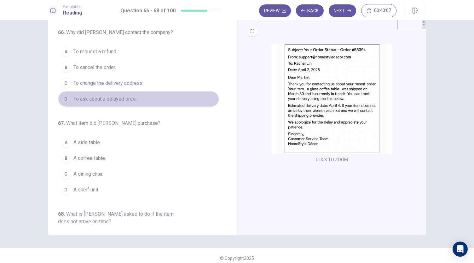
click at [150, 103] on button "D To ask about a delayed order." at bounding box center [138, 99] width 161 height 16
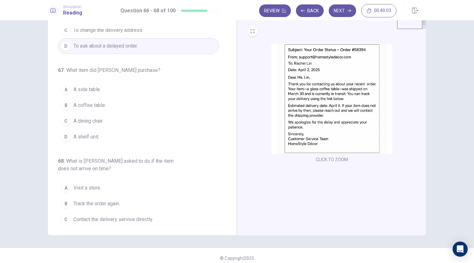
scroll to position [53, 0]
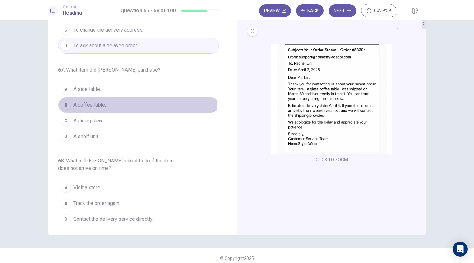
click at [114, 106] on button "B A coffee table." at bounding box center [138, 105] width 161 height 16
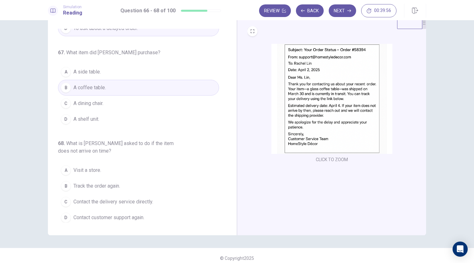
scroll to position [22, 0]
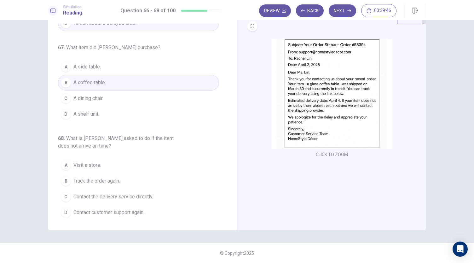
click at [144, 197] on span "Contact the delivery service directly." at bounding box center [113, 197] width 80 height 8
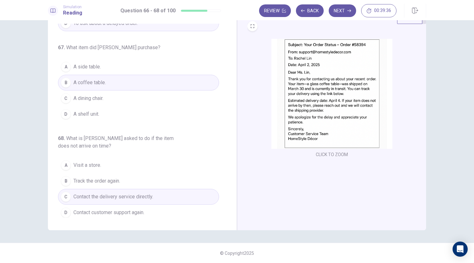
click at [144, 209] on span "Contact customer support again." at bounding box center [108, 213] width 71 height 8
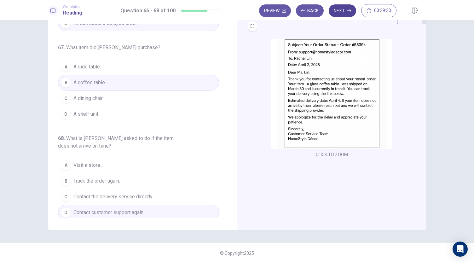
click at [344, 13] on button "Next" at bounding box center [342, 10] width 27 height 13
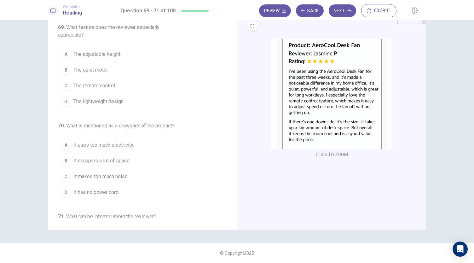
click at [283, 151] on div "CLICK TO ZOOM" at bounding box center [332, 99] width 169 height 120
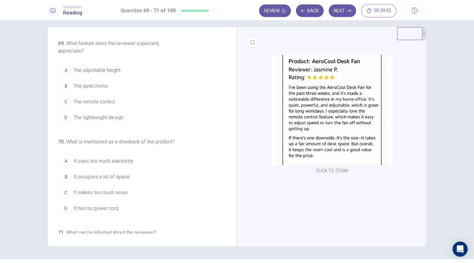
scroll to position [6, 0]
click at [106, 85] on span "The quiet motor." at bounding box center [90, 86] width 35 height 8
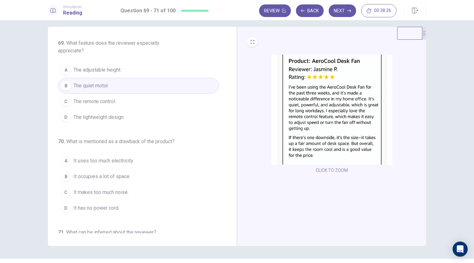
click at [133, 103] on button "C The remote control." at bounding box center [138, 102] width 161 height 16
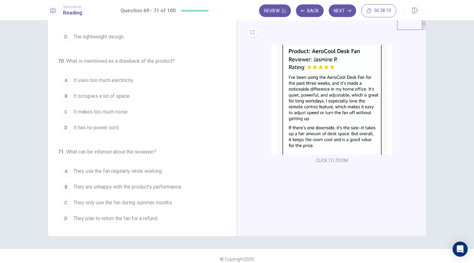
scroll to position [16, 0]
click at [127, 95] on span "It occupies a lot of space." at bounding box center [101, 96] width 57 height 8
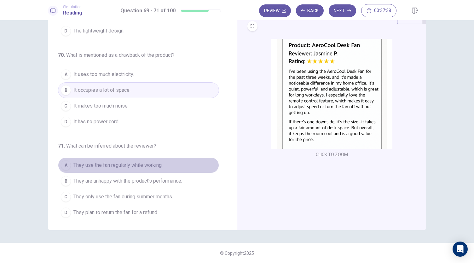
click at [159, 163] on span "They use the fan regularly while working." at bounding box center [117, 165] width 89 height 8
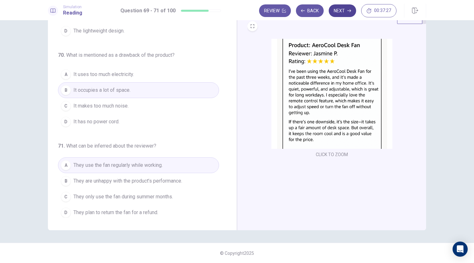
click at [345, 12] on button "Next" at bounding box center [342, 10] width 27 height 13
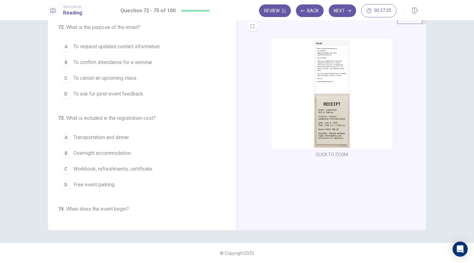
scroll to position [0, 0]
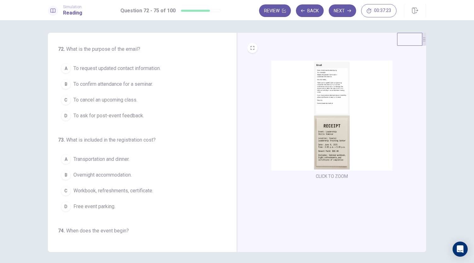
click at [324, 99] on img at bounding box center [332, 116] width 121 height 110
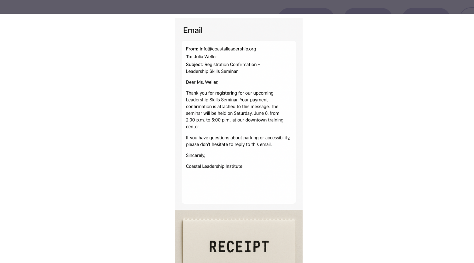
click at [218, 5] on div at bounding box center [237, 131] width 474 height 263
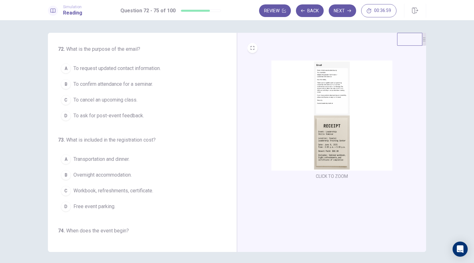
click at [148, 85] on span "To confirm attendance for a seminar." at bounding box center [112, 84] width 79 height 8
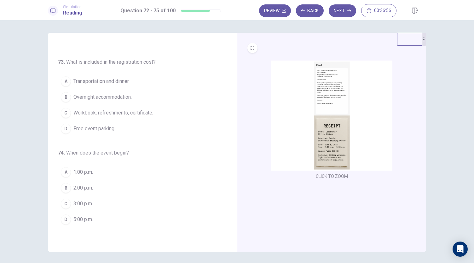
scroll to position [79, 0]
click at [336, 98] on img at bounding box center [332, 116] width 121 height 110
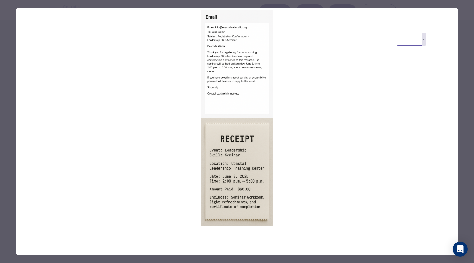
click at [12, 61] on div at bounding box center [237, 131] width 474 height 263
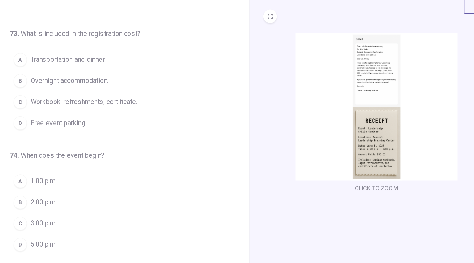
click at [123, 108] on span "Workbook, refreshments, certificate." at bounding box center [113, 112] width 80 height 8
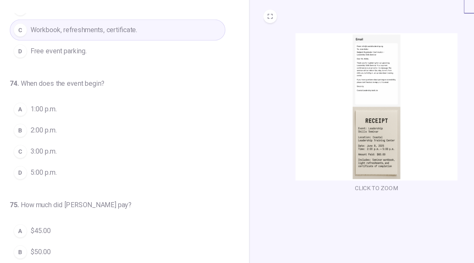
scroll to position [133, 0]
click at [78, 133] on span "2:00 p.m." at bounding box center [83, 133] width 20 height 8
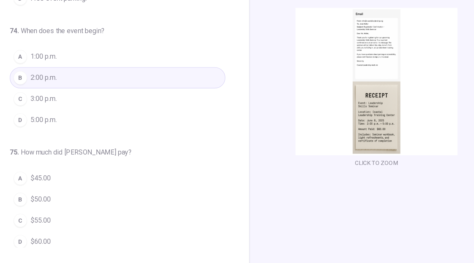
scroll to position [22, 0]
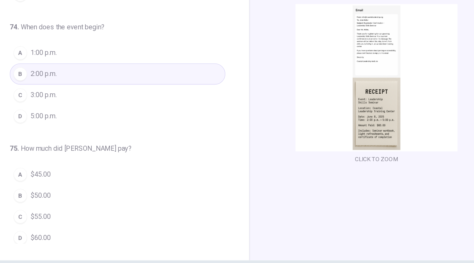
click at [85, 209] on span "$60.00" at bounding box center [80, 213] width 15 height 8
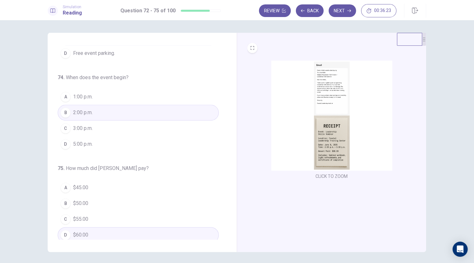
scroll to position [0, 0]
click at [345, 14] on button "Next" at bounding box center [342, 10] width 27 height 13
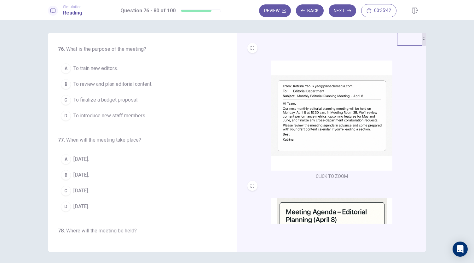
click at [158, 69] on button "A To train new editors." at bounding box center [138, 69] width 161 height 16
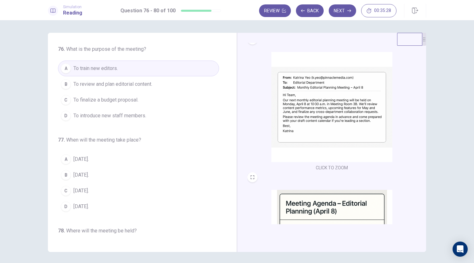
scroll to position [9, 0]
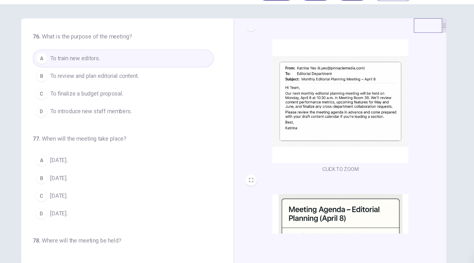
click at [154, 86] on button "B To review and plan editorial content." at bounding box center [138, 84] width 161 height 16
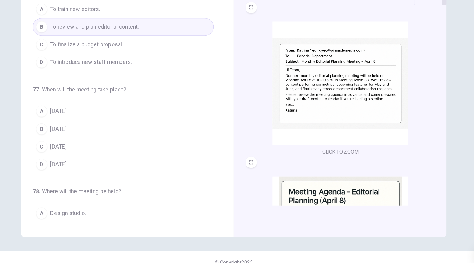
scroll to position [20, 0]
click at [162, 136] on button "B [DATE]." at bounding box center [138, 137] width 161 height 16
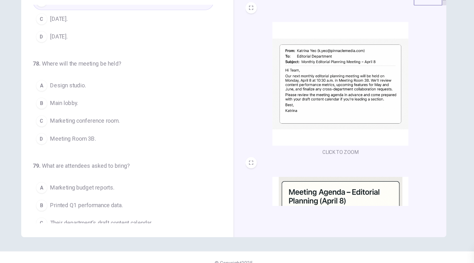
scroll to position [134, 0]
click at [136, 143] on button "D Meeting Room 3B." at bounding box center [138, 144] width 161 height 16
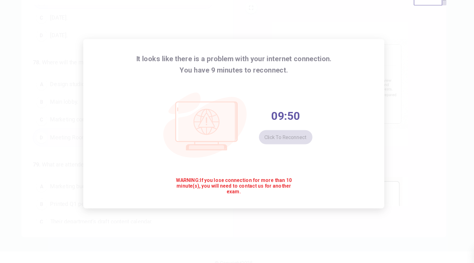
click at [271, 203] on div "It looks like there is a problem with your internet connection. You have 9 minu…" at bounding box center [237, 131] width 268 height 151
click at [337, 130] on div "It looks like there is a problem with your internet connection. You have 9 minu…" at bounding box center [237, 131] width 268 height 151
click at [304, 170] on div "08:59 Click to reconnect" at bounding box center [237, 134] width 140 height 90
click at [281, 142] on button "Click to reconnect" at bounding box center [284, 143] width 48 height 13
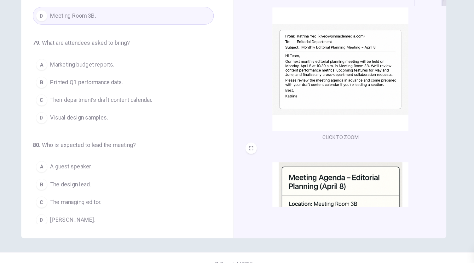
scroll to position [19, 0]
click at [139, 108] on span "Their department’s draft content calendar." at bounding box center [118, 111] width 91 height 8
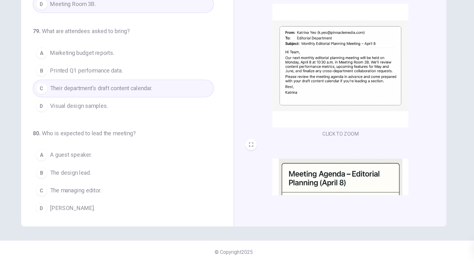
scroll to position [5, 0]
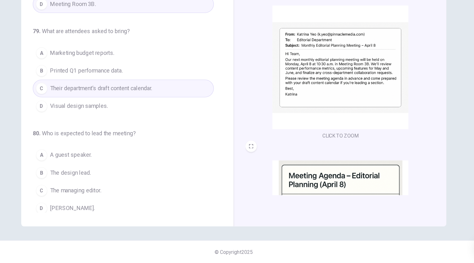
click at [109, 179] on button "B The design lead." at bounding box center [138, 183] width 161 height 16
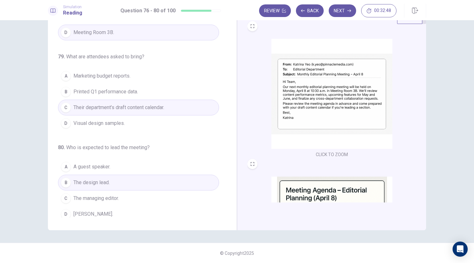
scroll to position [94, 0]
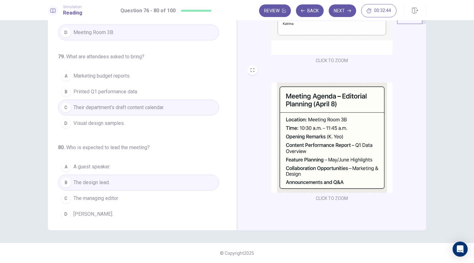
click at [176, 213] on button "D [PERSON_NAME]." at bounding box center [138, 214] width 161 height 16
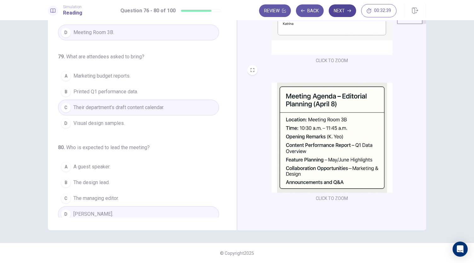
click at [344, 10] on button "Next" at bounding box center [342, 10] width 27 height 13
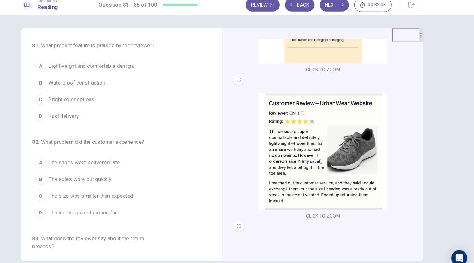
scroll to position [0, 0]
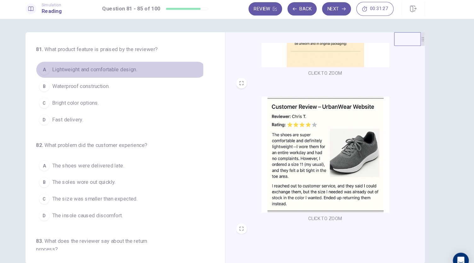
click at [130, 68] on span "Lightweight and comfortable design." at bounding box center [113, 69] width 80 height 8
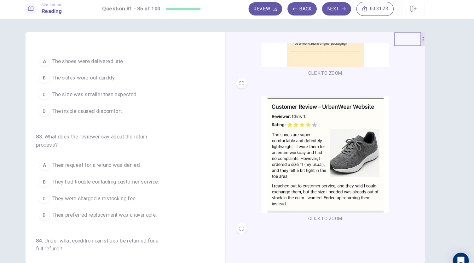
scroll to position [101, 0]
click at [142, 88] on span "The size was smaller than expected." at bounding box center [113, 90] width 81 height 8
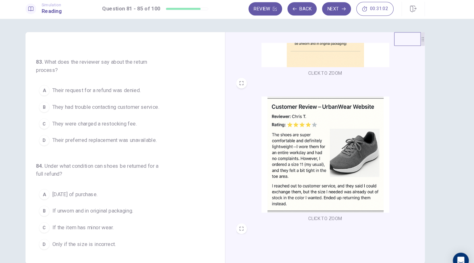
scroll to position [170, 0]
click at [161, 133] on span "Their preferred replacement was unavailable." at bounding box center [122, 136] width 99 height 8
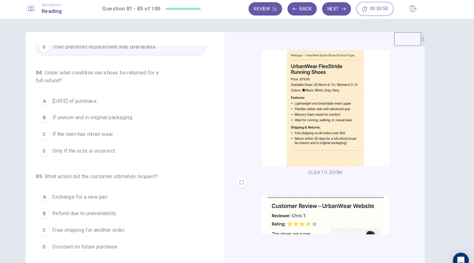
scroll to position [10, 0]
click at [131, 111] on span "If unworn and in original packaging." at bounding box center [111, 114] width 77 height 8
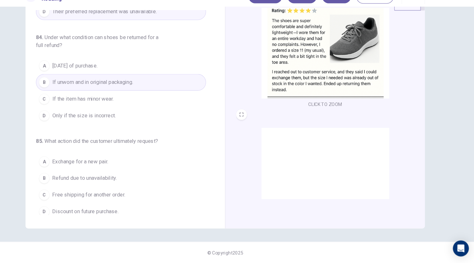
scroll to position [232, 0]
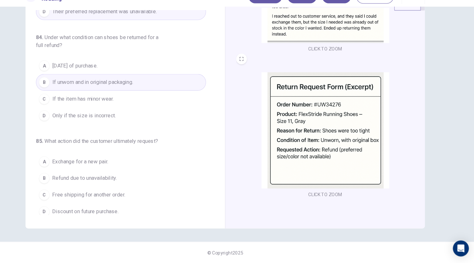
click at [131, 179] on span "Refund due to unavailability." at bounding box center [103, 183] width 61 height 8
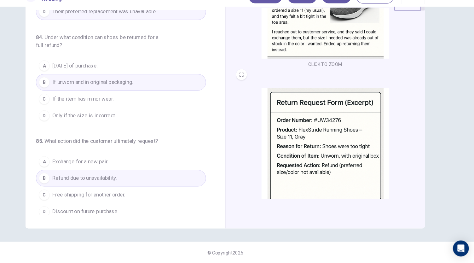
scroll to position [217, 0]
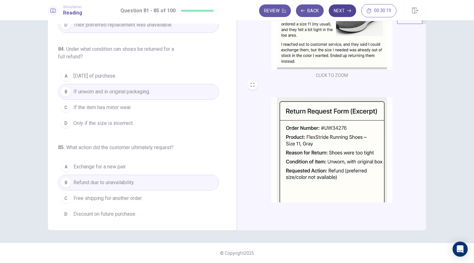
click at [336, 12] on button "Next" at bounding box center [342, 10] width 27 height 13
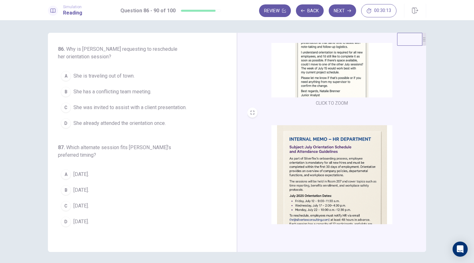
scroll to position [0, 0]
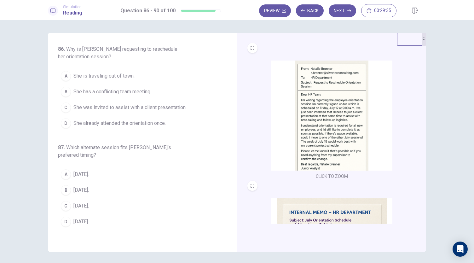
click at [177, 90] on button "B She has a conflicting team meeting." at bounding box center [138, 92] width 161 height 16
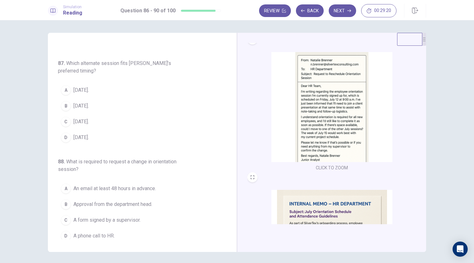
scroll to position [9, 0]
click at [115, 88] on button "A [DATE]." at bounding box center [138, 90] width 161 height 16
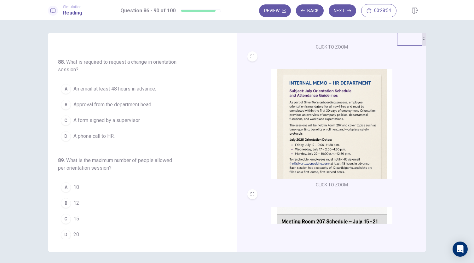
scroll to position [130, 0]
click at [143, 87] on span "An email at least 48 hours in advance." at bounding box center [114, 89] width 83 height 8
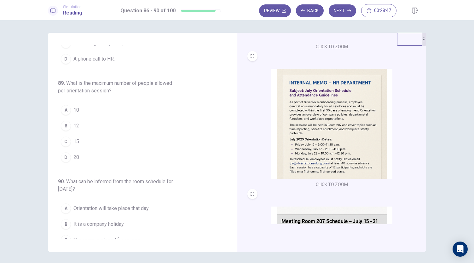
scroll to position [261, 0]
click at [90, 121] on button "B 12" at bounding box center [138, 126] width 161 height 16
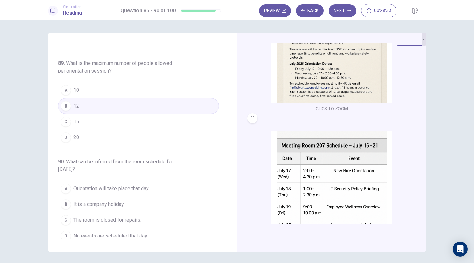
scroll to position [232, 0]
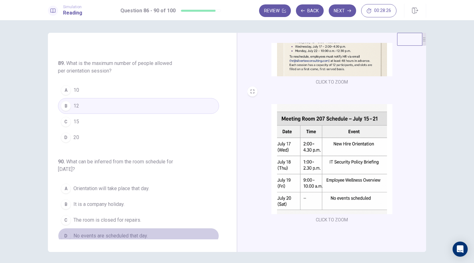
click at [141, 232] on span "No events are scheduled that day." at bounding box center [110, 236] width 74 height 8
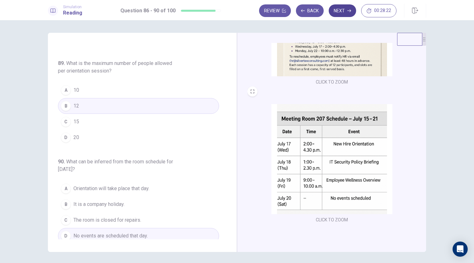
click at [339, 11] on button "Next" at bounding box center [342, 10] width 27 height 13
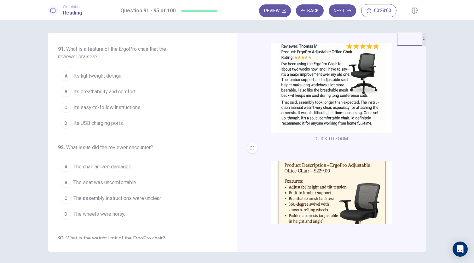
scroll to position [38, 0]
click at [196, 92] on button "B Its breathability and comfort." at bounding box center [138, 92] width 161 height 16
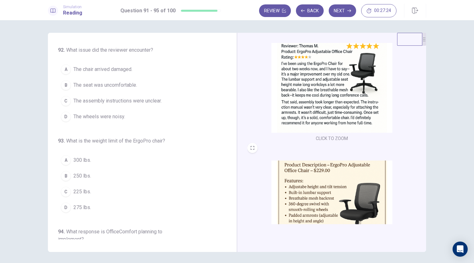
scroll to position [97, 0]
click at [155, 99] on span "The assembly instructions were unclear." at bounding box center [117, 101] width 88 height 8
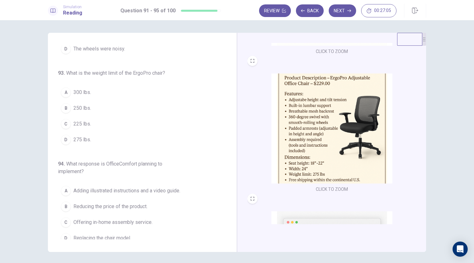
scroll to position [126, 0]
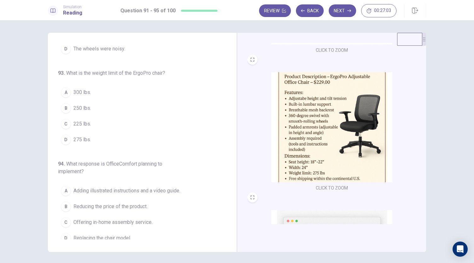
click at [170, 132] on button "D 275 lbs." at bounding box center [138, 140] width 161 height 16
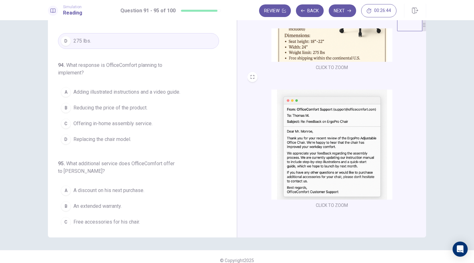
scroll to position [250, 0]
click at [164, 94] on button "A Adding illustrated instructions and a video guide." at bounding box center [138, 92] width 161 height 16
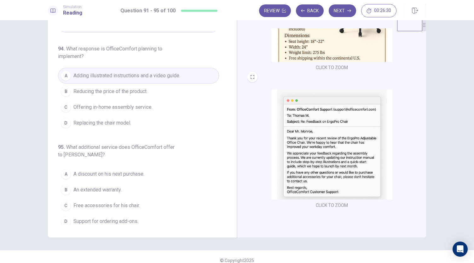
scroll to position [22, 0]
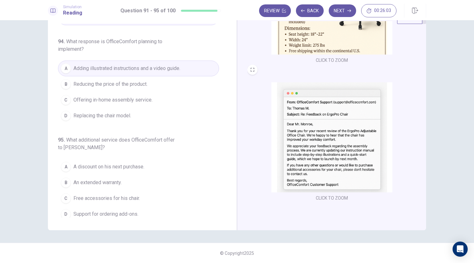
click at [132, 210] on span "Support for ordering add-ons." at bounding box center [105, 214] width 65 height 8
click at [342, 10] on button "Next" at bounding box center [342, 10] width 27 height 13
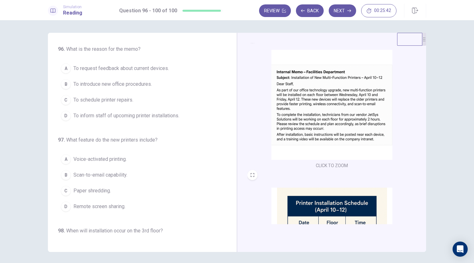
scroll to position [0, 0]
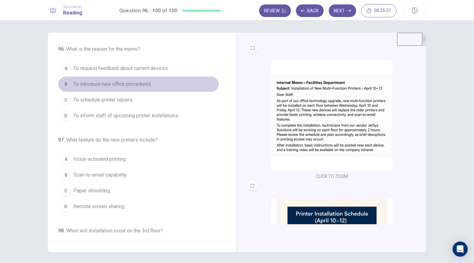
click at [155, 86] on button "B To introduce new office procedures." at bounding box center [138, 84] width 161 height 16
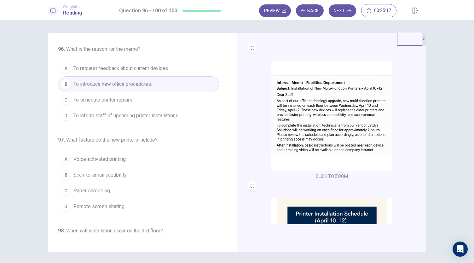
click at [167, 117] on span "To inform staff of upcoming printer installations." at bounding box center [126, 116] width 106 height 8
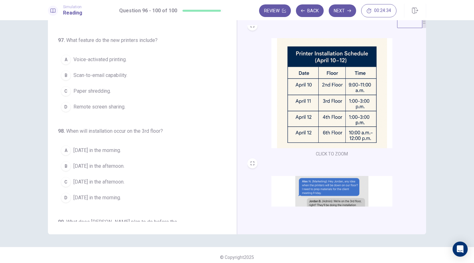
scroll to position [142, 0]
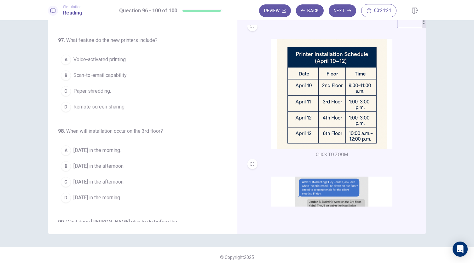
click at [114, 181] on span "[DATE] in the afternoon." at bounding box center [98, 182] width 51 height 8
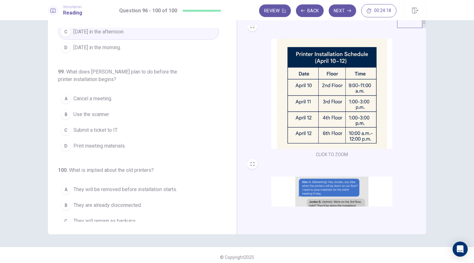
scroll to position [232, 0]
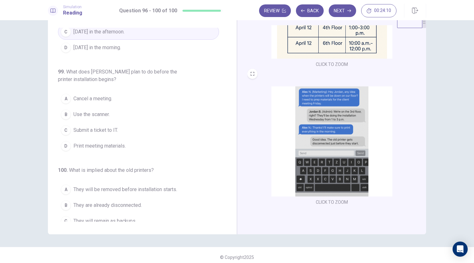
click at [120, 144] on span "Print meeting materials." at bounding box center [99, 146] width 52 height 8
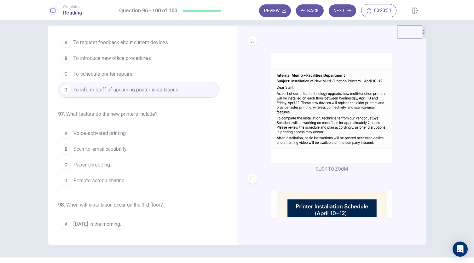
scroll to position [18, 0]
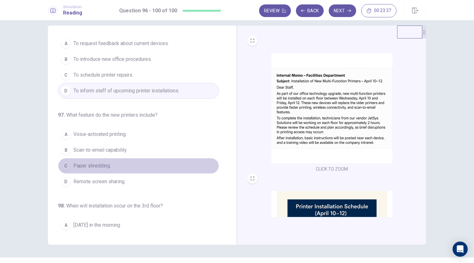
click at [169, 161] on button "C Paper shredding." at bounding box center [138, 166] width 161 height 16
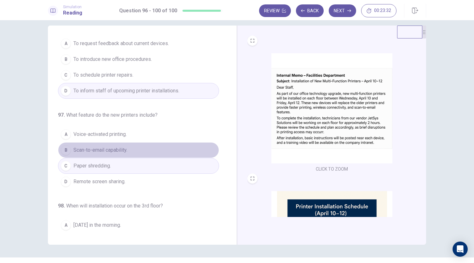
click at [170, 149] on button "B Scan-to-email capability." at bounding box center [138, 150] width 161 height 16
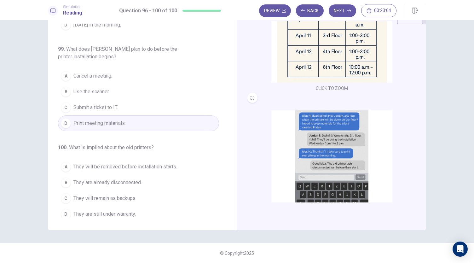
scroll to position [232, 0]
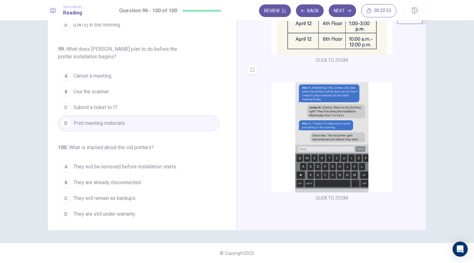
click at [156, 164] on span "They will be removed before installation starts." at bounding box center [125, 167] width 104 height 8
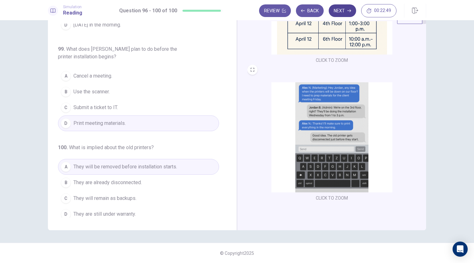
click at [342, 12] on button "Next" at bounding box center [342, 10] width 27 height 13
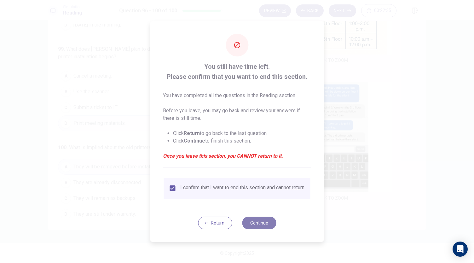
click at [259, 222] on button "Continue" at bounding box center [259, 223] width 34 height 13
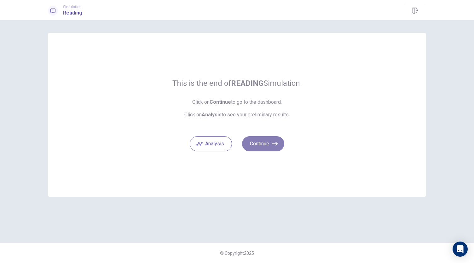
click at [261, 142] on button "Continue" at bounding box center [263, 143] width 42 height 15
